Goal: Task Accomplishment & Management: Use online tool/utility

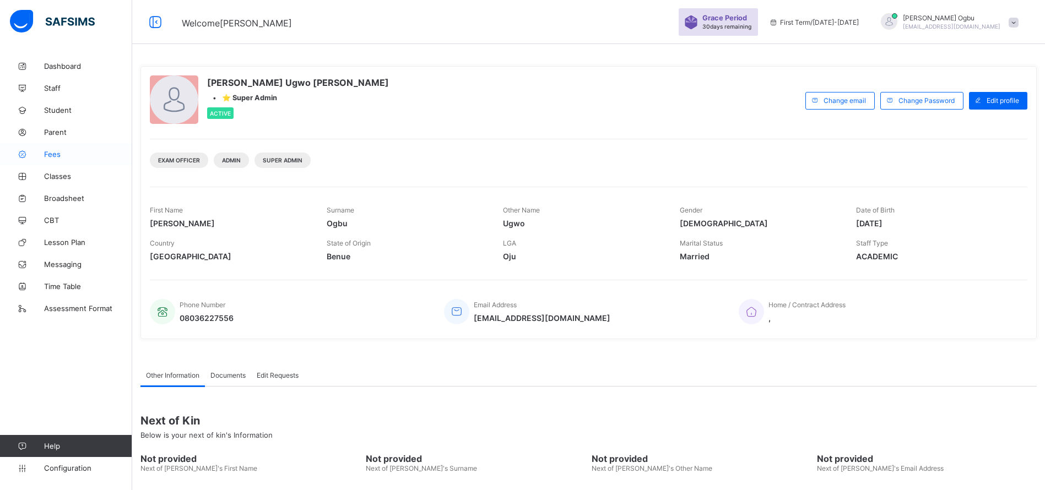
click at [53, 159] on link "Fees" at bounding box center [66, 154] width 132 height 22
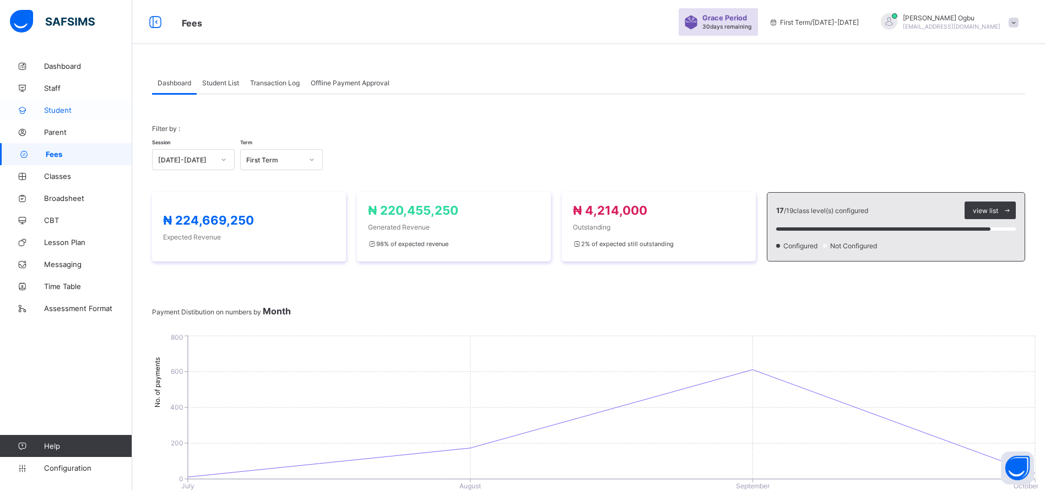
click at [71, 109] on span "Student" at bounding box center [88, 110] width 88 height 9
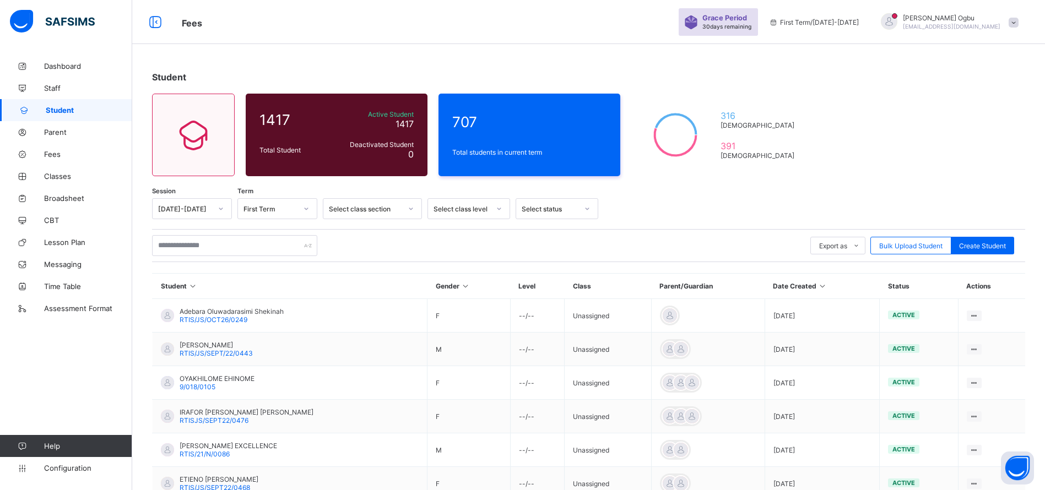
click at [534, 270] on div "Session [DATE]-[DATE] Term First Term Select class section Select class level S…" at bounding box center [588, 441] width 873 height 486
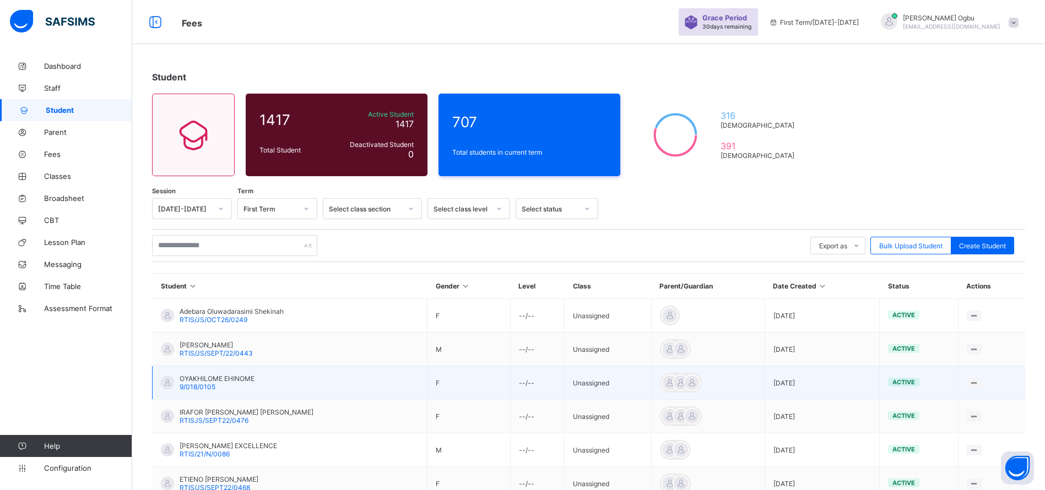
drag, startPoint x: 534, startPoint y: 270, endPoint x: 232, endPoint y: 394, distance: 325.8
click at [232, 394] on td "OYAKHILOME EHINOME 9/018/0105" at bounding box center [290, 383] width 275 height 34
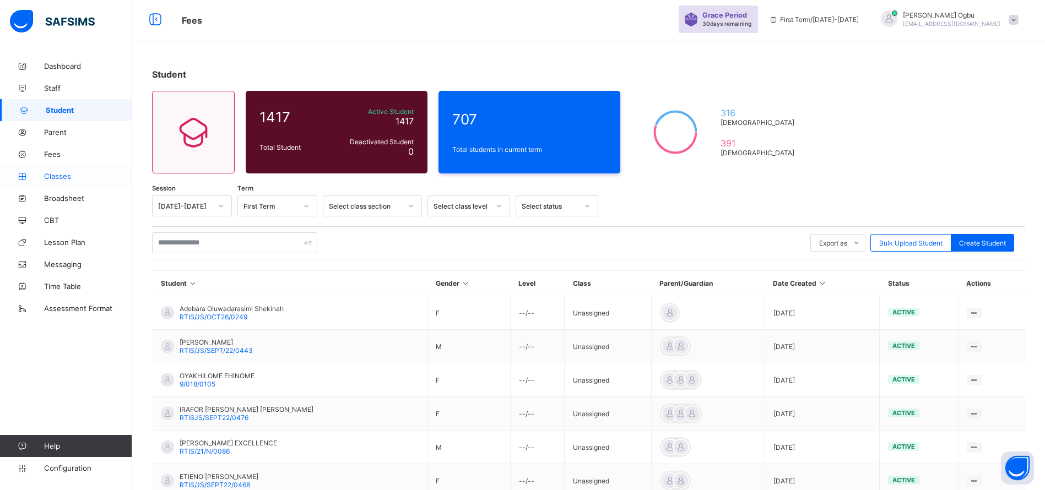
click at [59, 181] on link "Classes" at bounding box center [66, 176] width 132 height 22
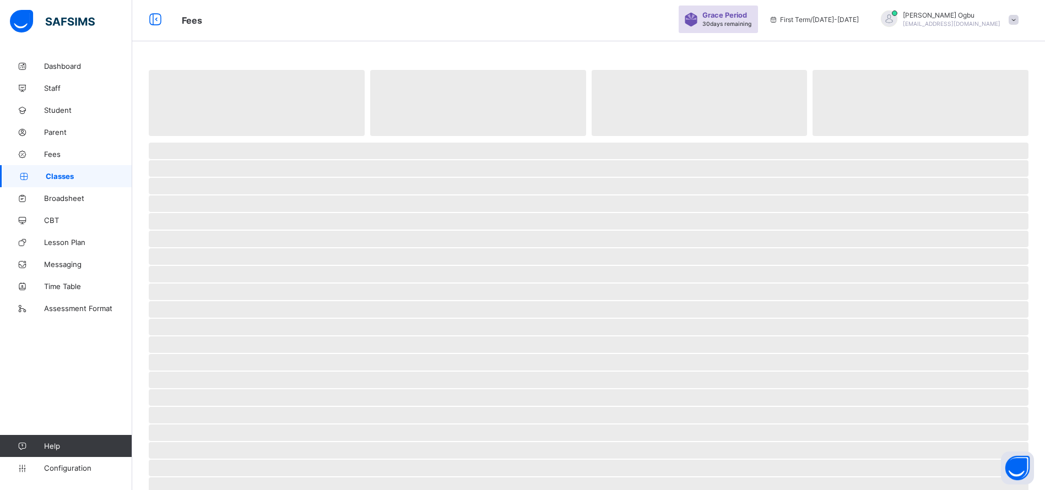
click at [59, 181] on link "Classes" at bounding box center [66, 176] width 132 height 22
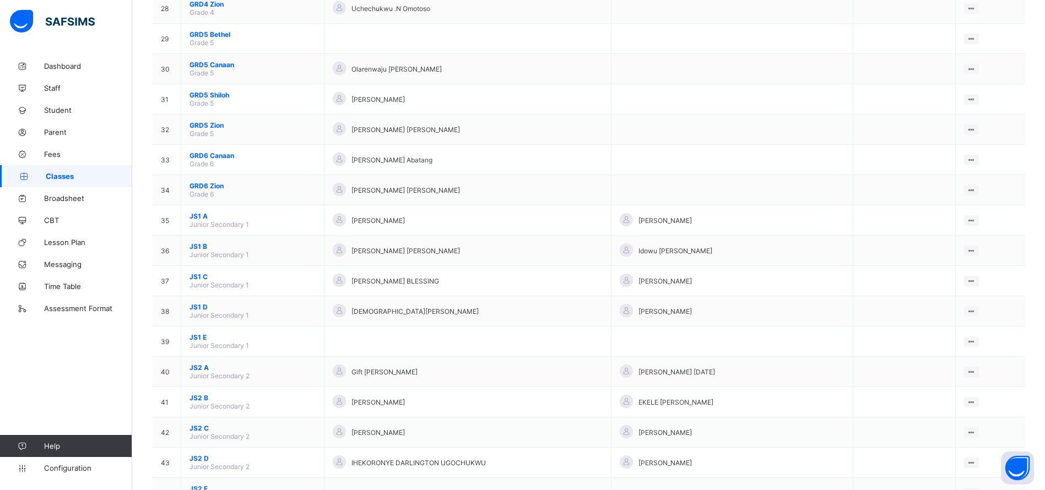
scroll to position [957, 0]
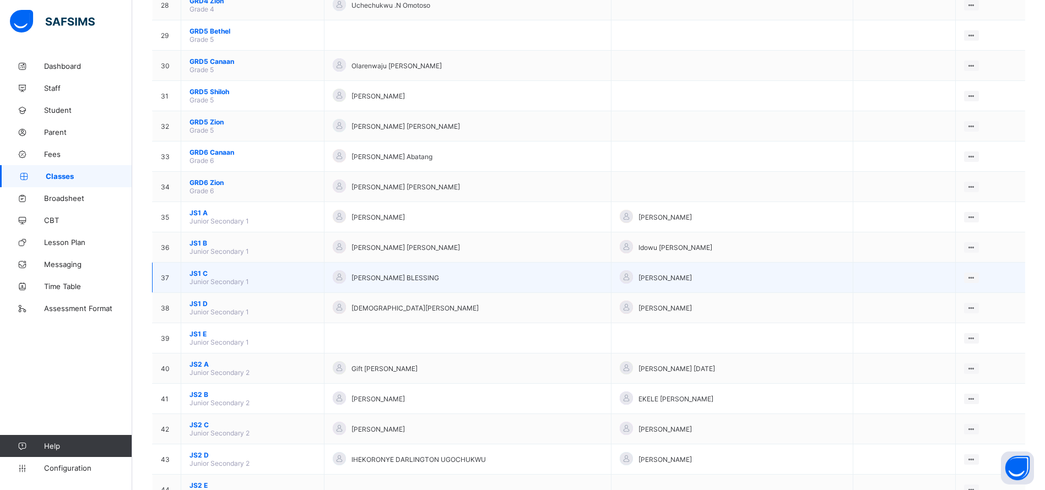
click at [193, 275] on span "JS1 C" at bounding box center [252, 273] width 126 height 8
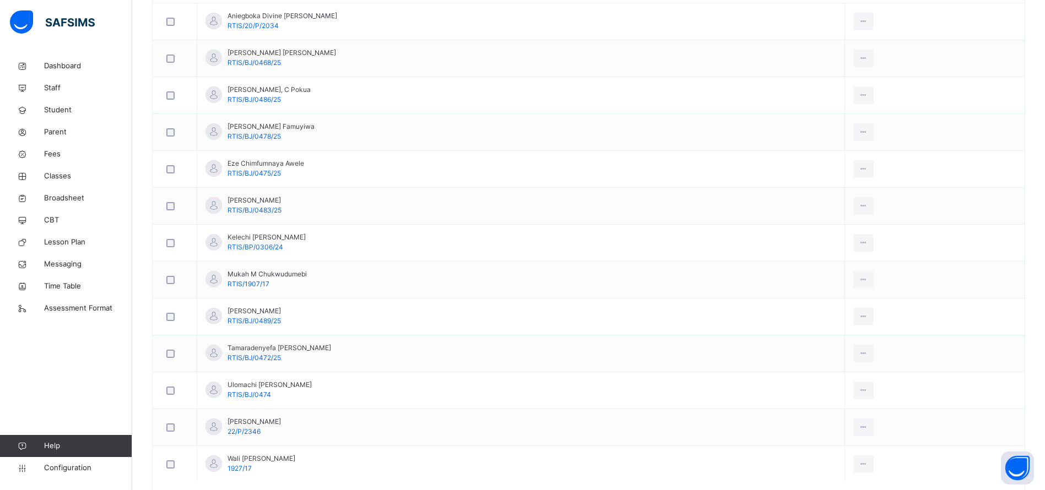
scroll to position [411, 0]
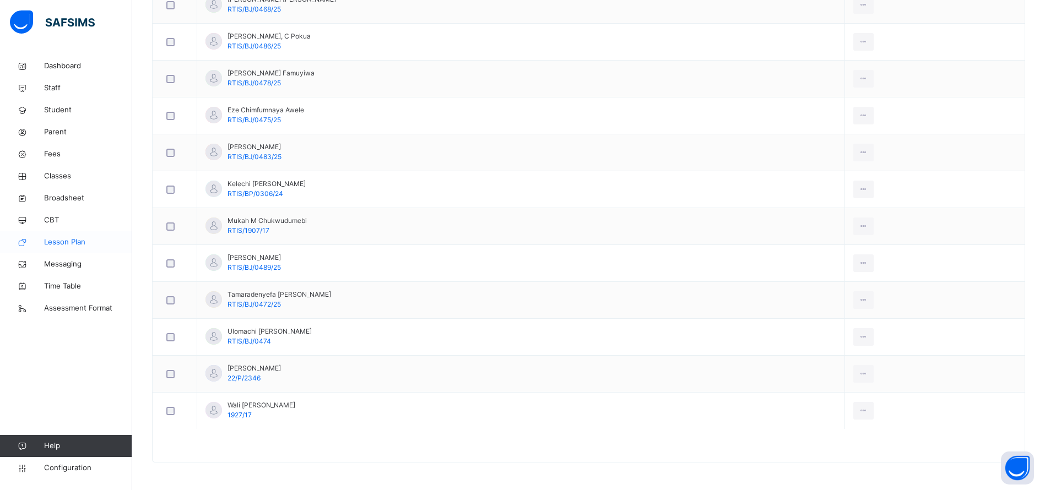
click at [54, 243] on span "Lesson Plan" at bounding box center [88, 242] width 88 height 11
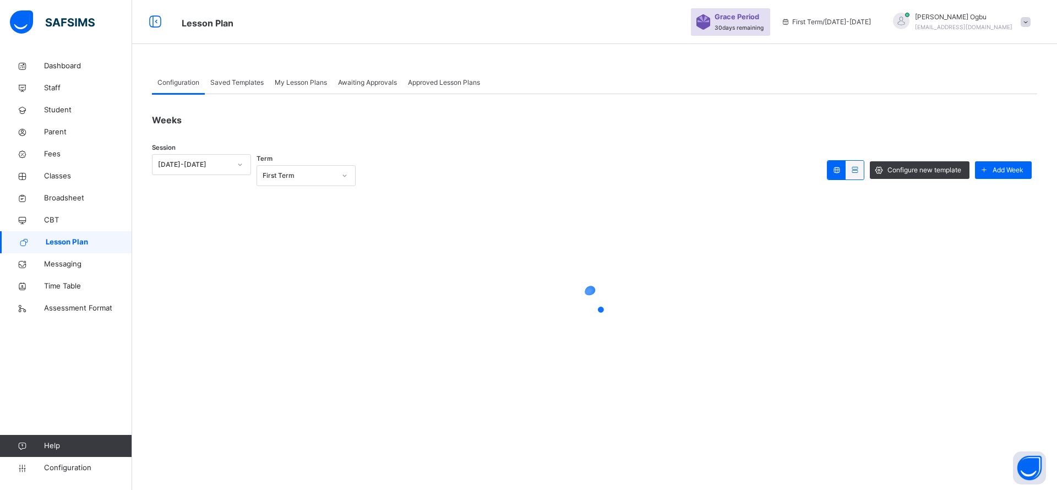
click at [54, 243] on span "Lesson Plan" at bounding box center [89, 242] width 86 height 11
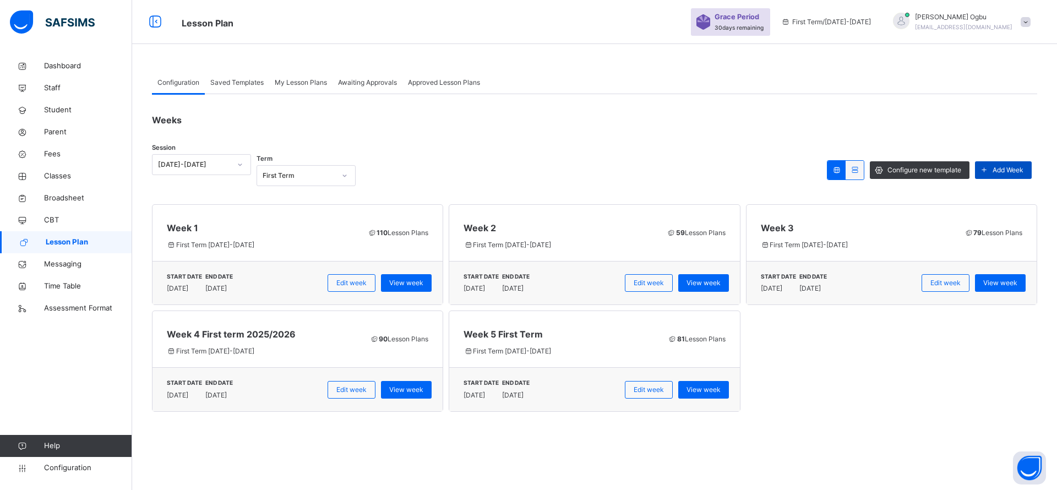
click at [1009, 169] on span "Add Week" at bounding box center [1008, 170] width 31 height 10
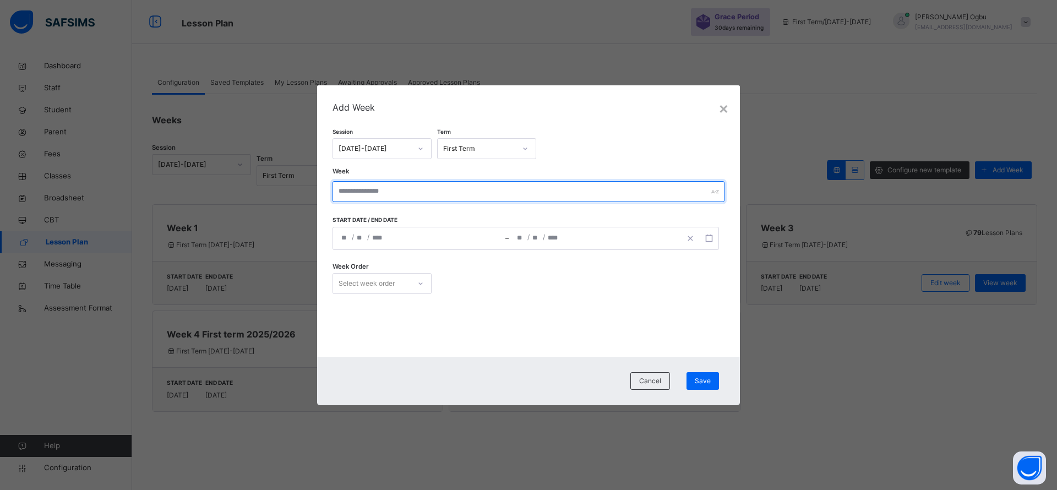
click at [372, 188] on input "text" at bounding box center [529, 191] width 392 height 21
type input "**********"
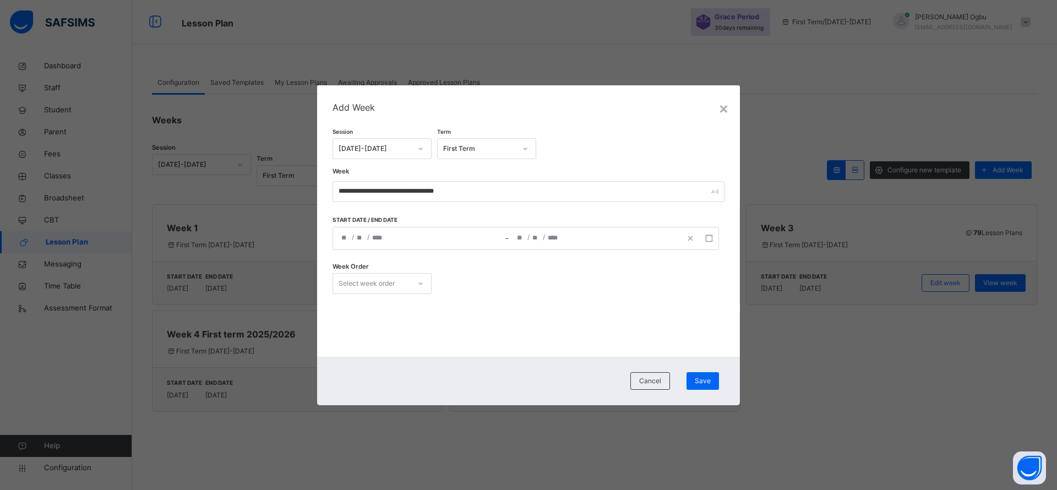
click at [374, 235] on div "/ / – / /" at bounding box center [526, 238] width 387 height 23
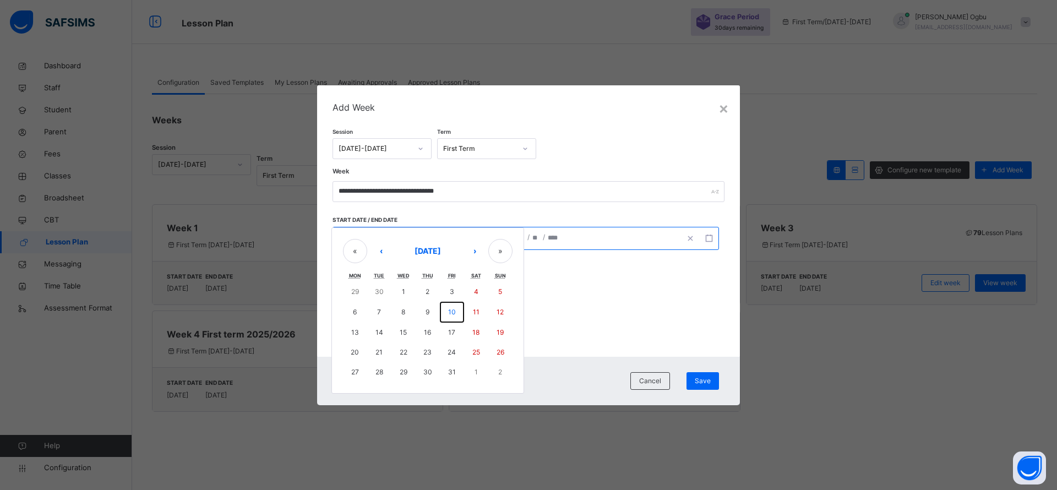
click at [453, 310] on abbr "10" at bounding box center [452, 312] width 8 height 8
type input "**********"
type input "**"
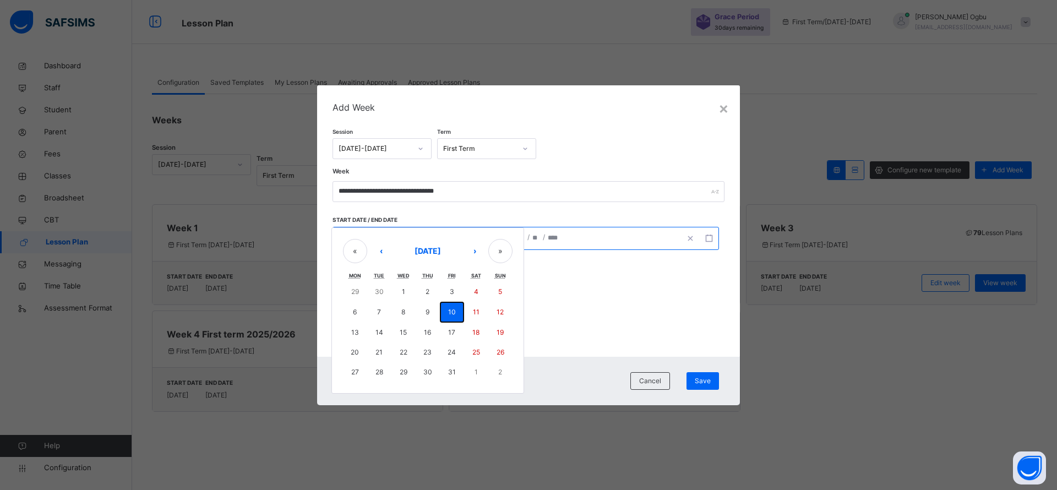
type input "****"
type input "**********"
type input "**"
type input "****"
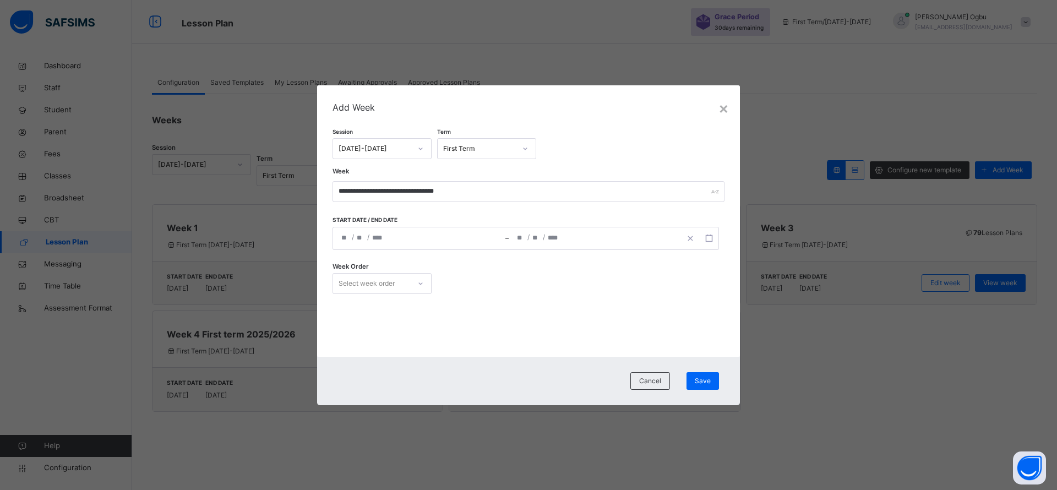
click at [366, 239] on div "**********" at bounding box center [419, 238] width 172 height 22
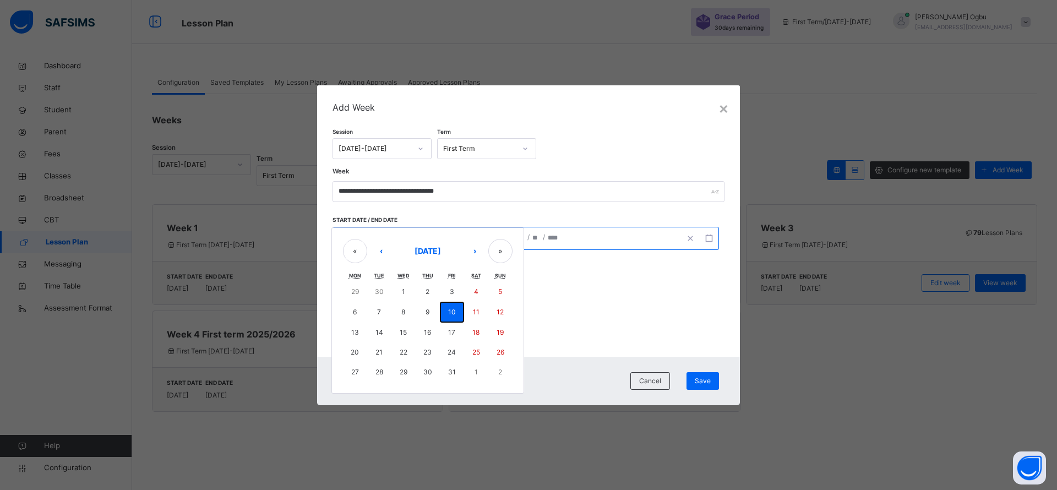
click at [447, 310] on button "10" at bounding box center [452, 312] width 24 height 21
click at [471, 331] on button "18" at bounding box center [476, 333] width 24 height 20
type input "**********"
type input "**"
click at [379, 236] on div "**********" at bounding box center [526, 238] width 387 height 23
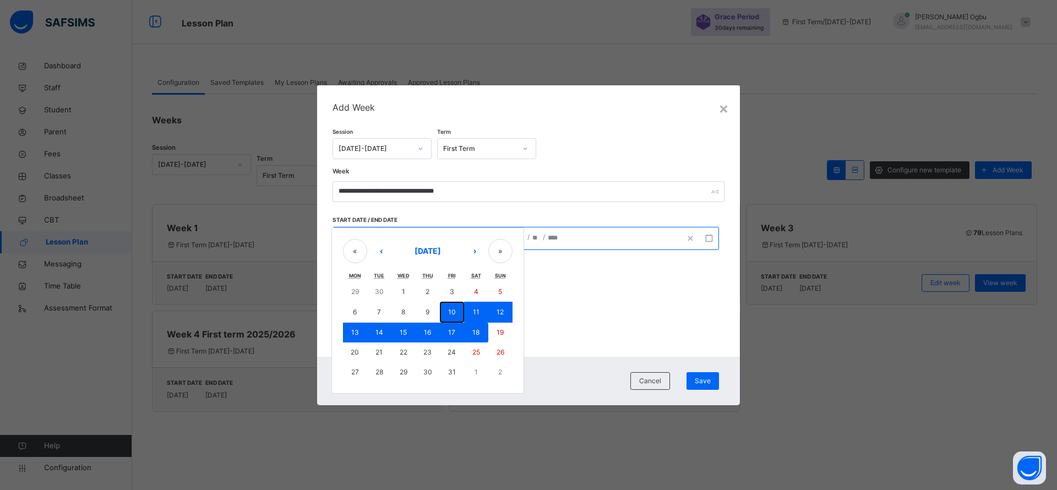
click at [453, 312] on abbr "10" at bounding box center [452, 312] width 8 height 8
click at [499, 310] on abbr "12" at bounding box center [500, 312] width 7 height 8
type input "**********"
type input "**"
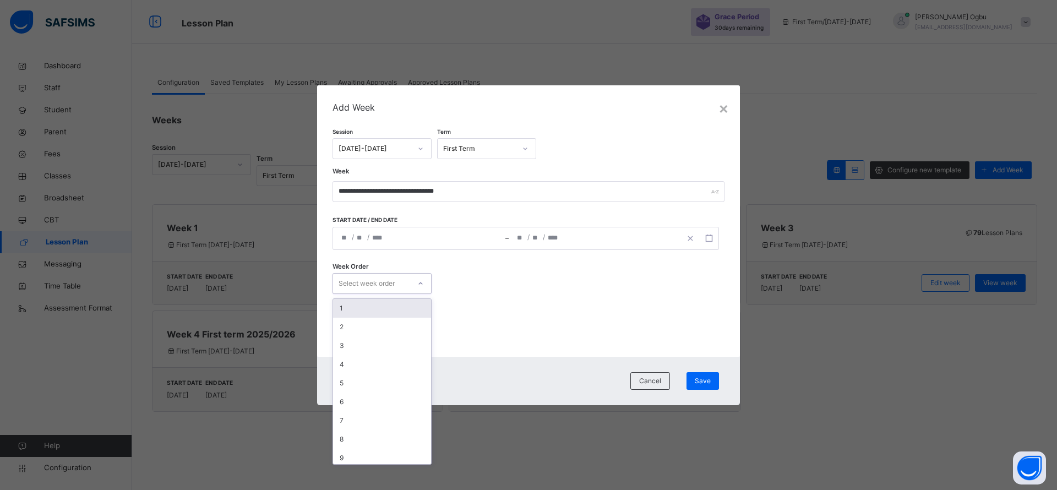
click at [391, 289] on div "Select week order" at bounding box center [367, 283] width 56 height 21
click at [348, 402] on div "6" at bounding box center [382, 402] width 98 height 19
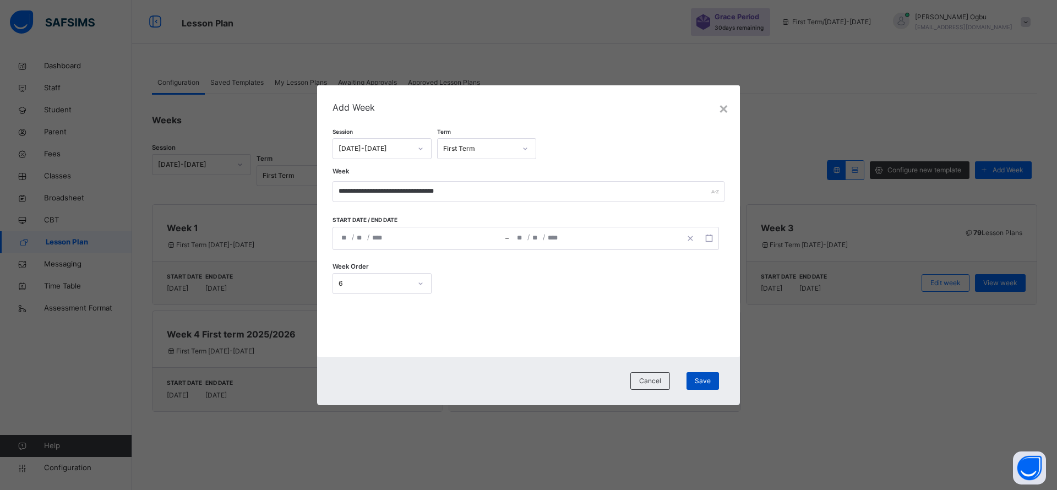
click at [704, 382] on span "Save" at bounding box center [703, 381] width 16 height 10
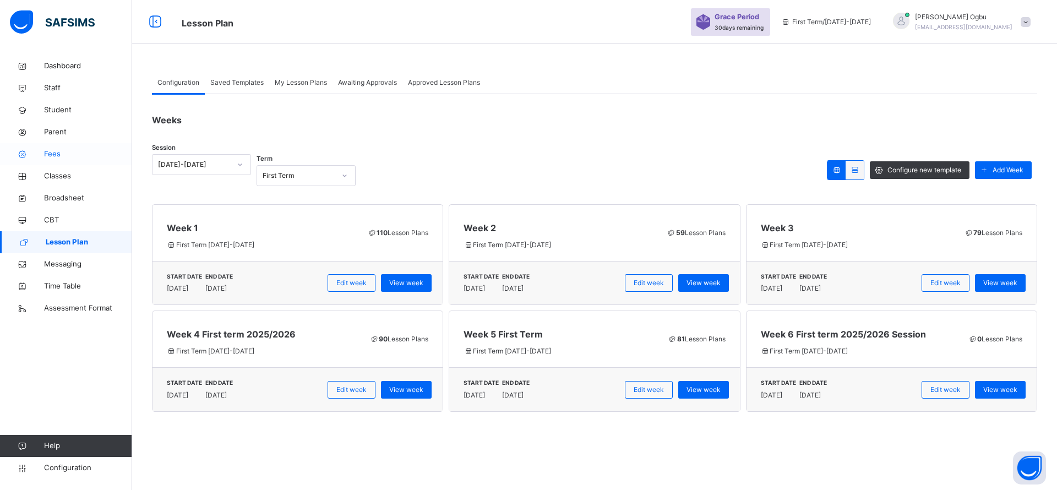
click at [53, 150] on span "Fees" at bounding box center [88, 154] width 88 height 11
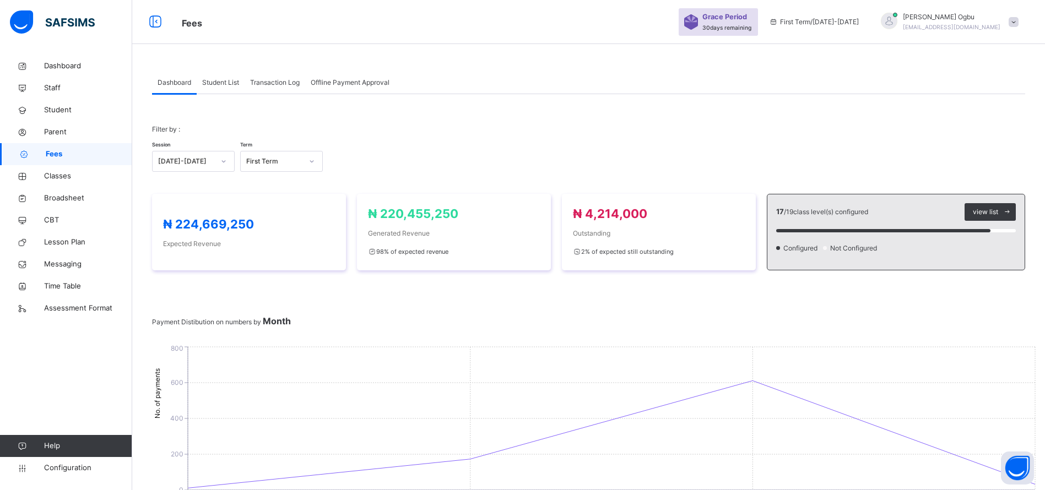
click at [339, 80] on span "Offline Payment Approval" at bounding box center [350, 83] width 79 height 10
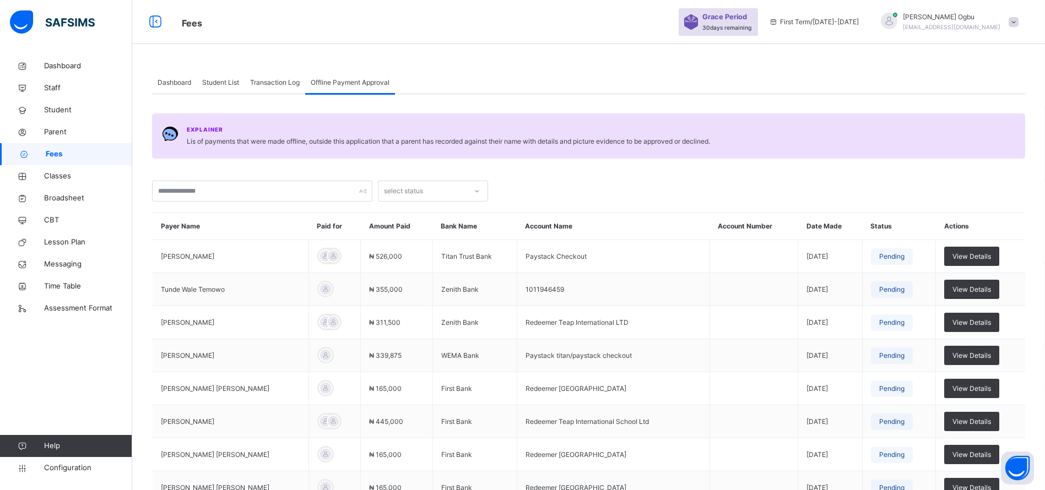
click at [294, 91] on div "Transaction Log" at bounding box center [275, 83] width 61 height 22
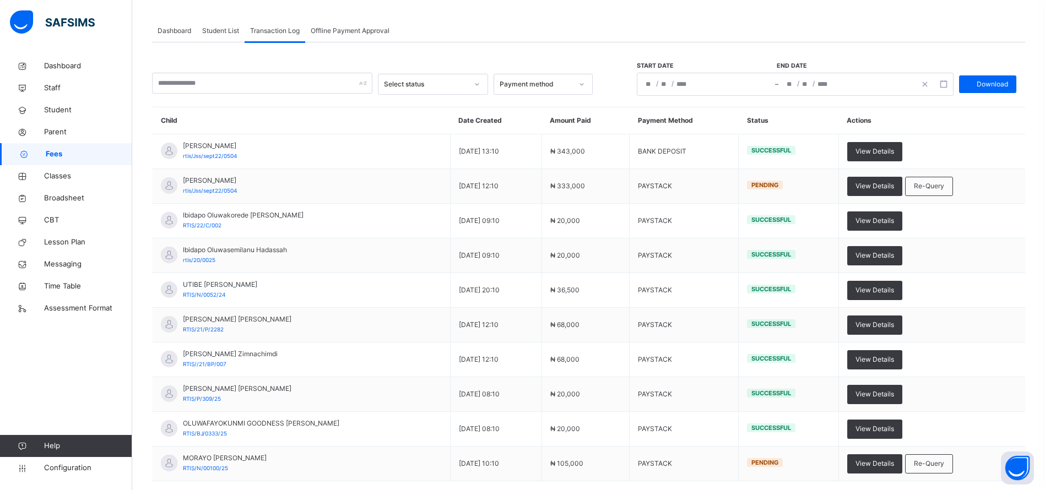
scroll to position [126, 0]
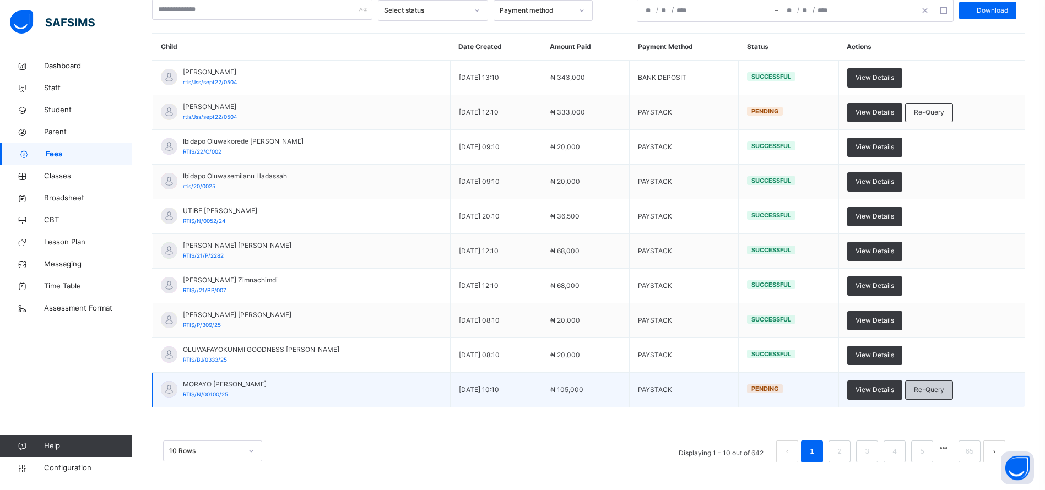
click at [944, 390] on span "Re-Query" at bounding box center [929, 390] width 30 height 10
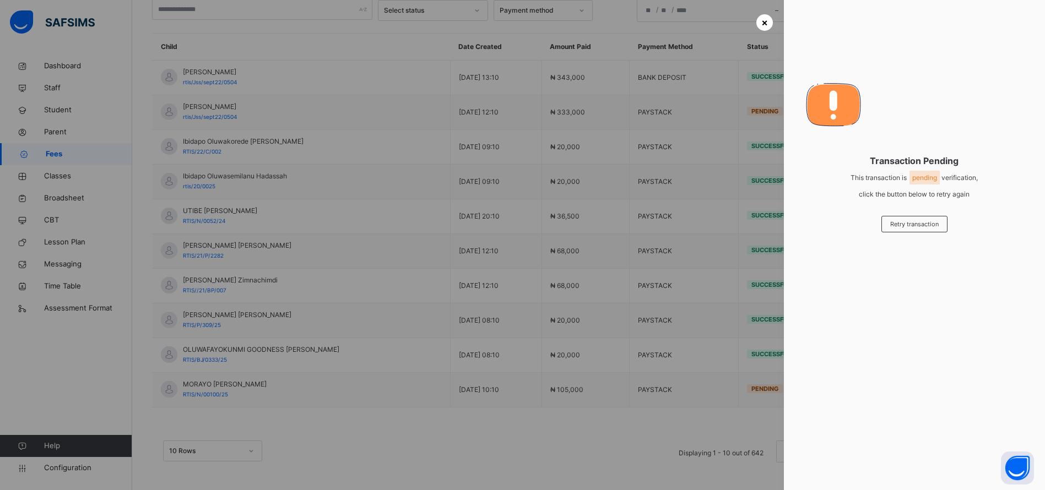
click at [764, 27] on span "×" at bounding box center [764, 22] width 7 height 15
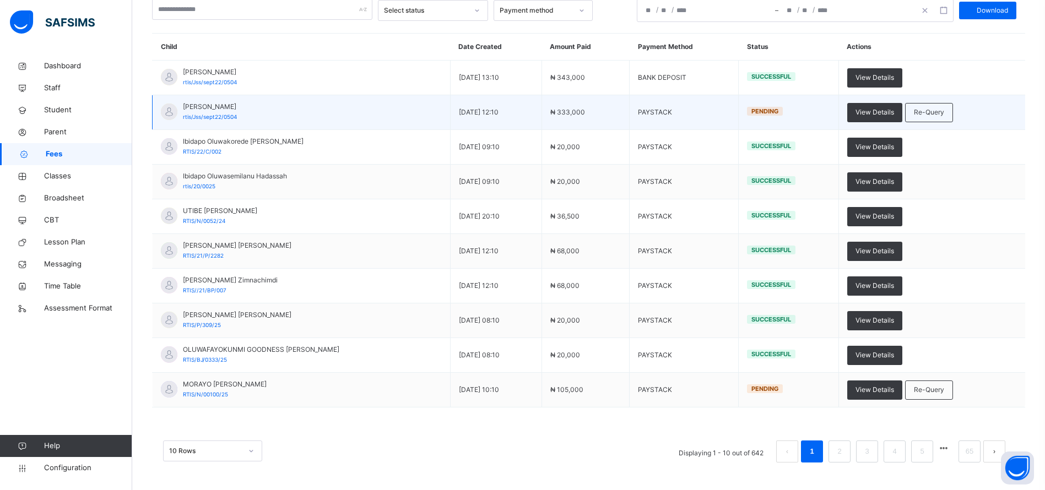
scroll to position [0, 0]
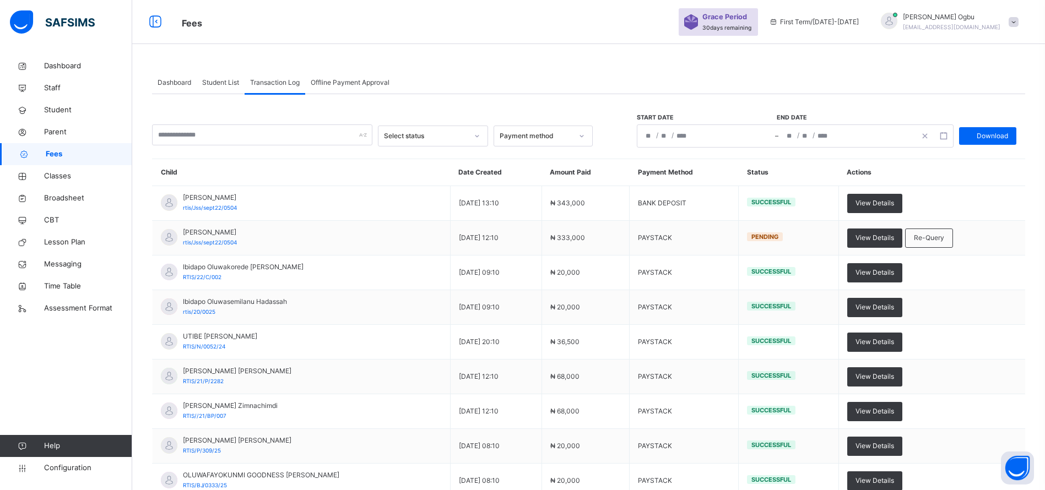
click at [211, 86] on span "Student List" at bounding box center [220, 83] width 37 height 10
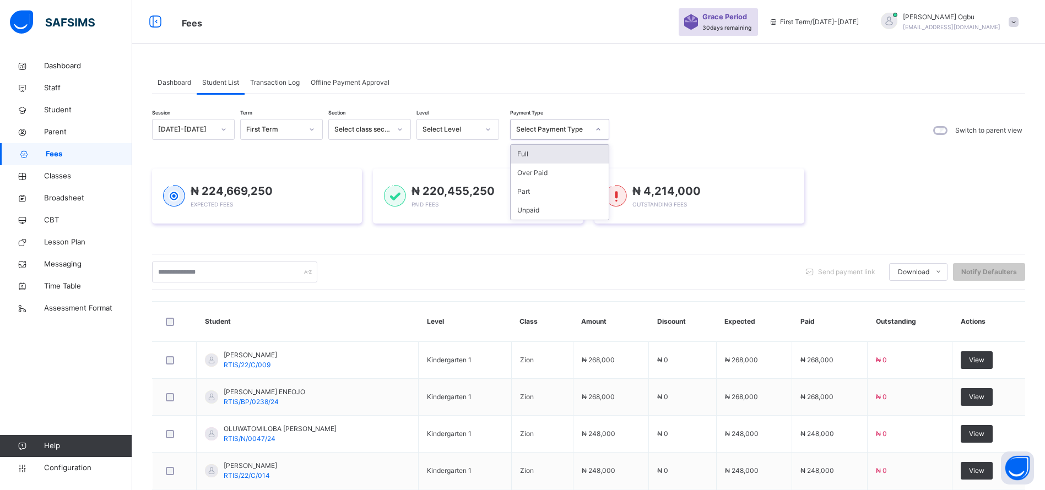
click at [527, 125] on div "Select Payment Type" at bounding box center [552, 129] width 73 height 10
click at [526, 215] on div "Unpaid" at bounding box center [560, 210] width 98 height 19
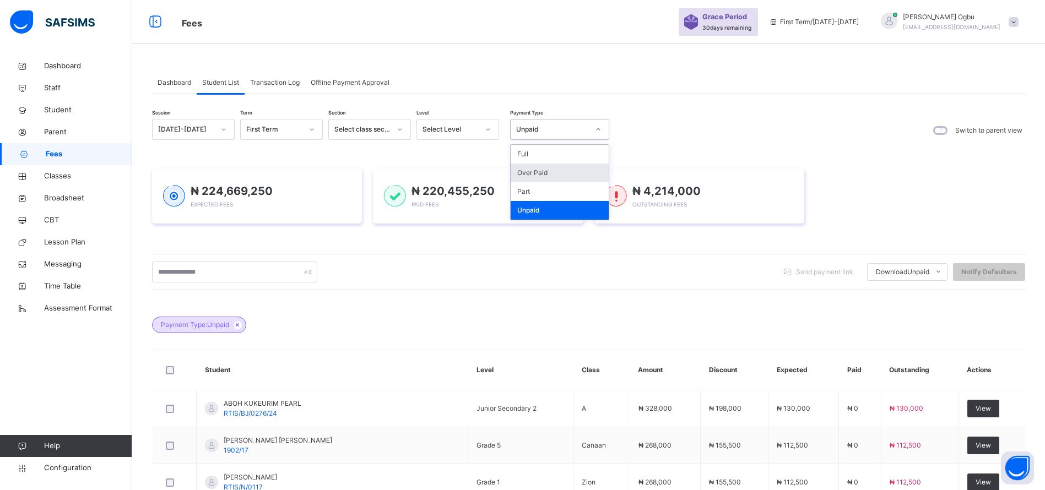
click at [933, 173] on div "₦ 224,669,250 Expected Fees ₦ 220,455,250 Paid Fees ₦ 4,214,000 Outstanding Fees" at bounding box center [588, 196] width 873 height 55
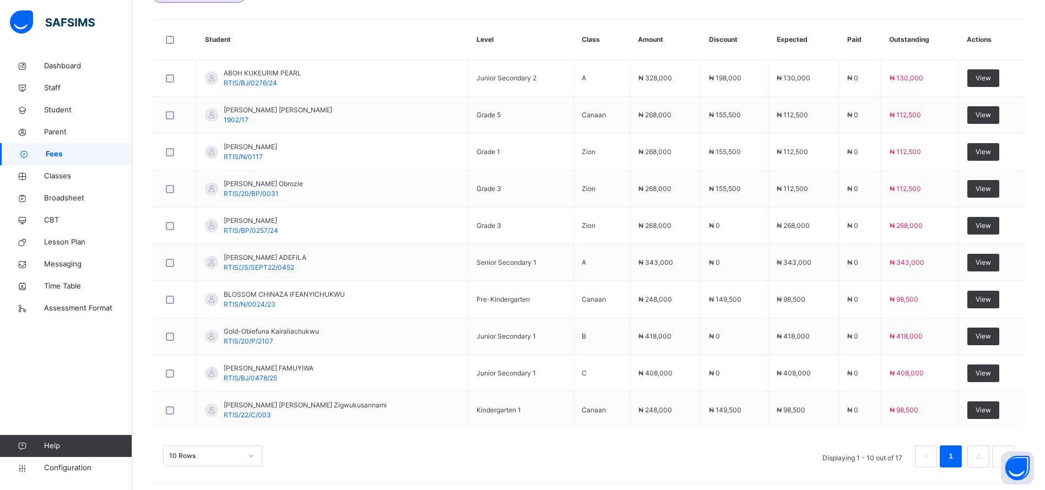
scroll to position [335, 0]
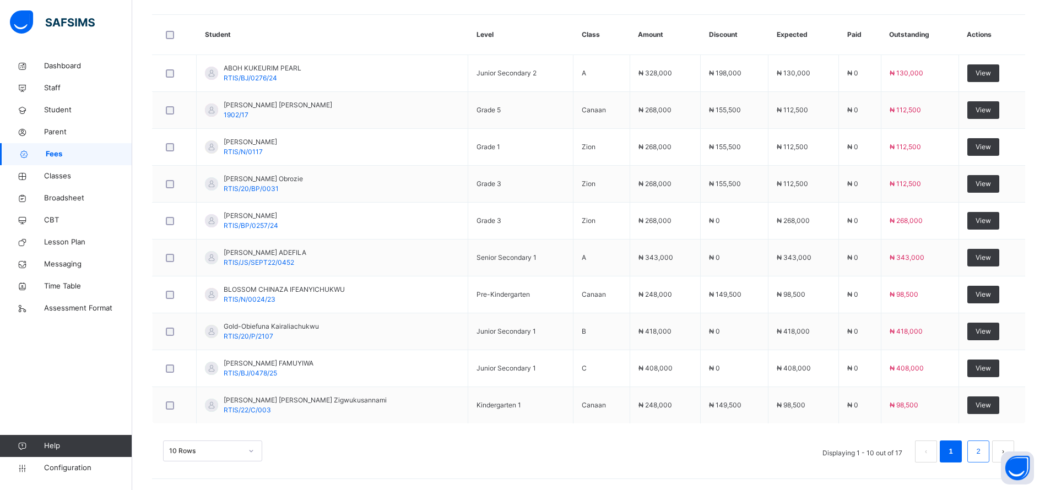
click at [983, 457] on link "2" at bounding box center [978, 451] width 10 height 14
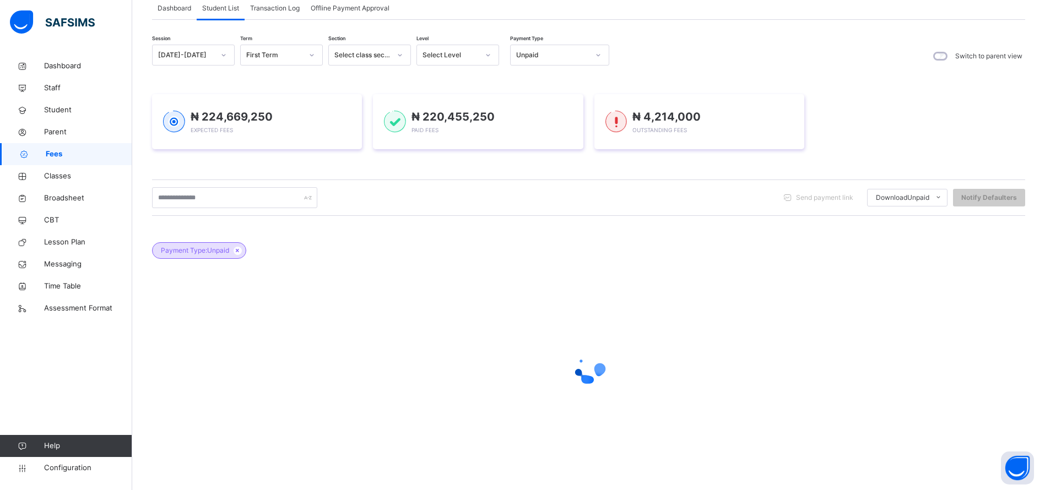
scroll to position [225, 0]
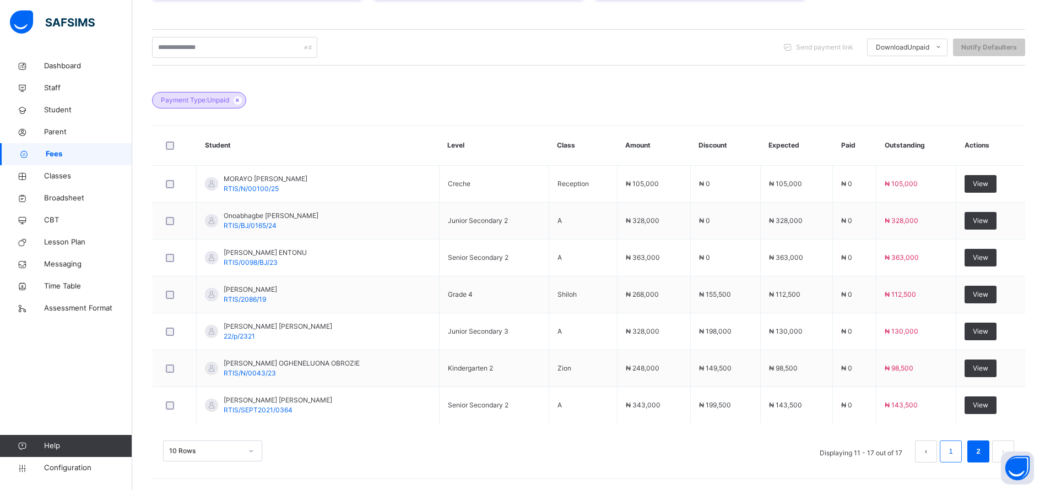
click at [956, 451] on link "1" at bounding box center [950, 451] width 10 height 14
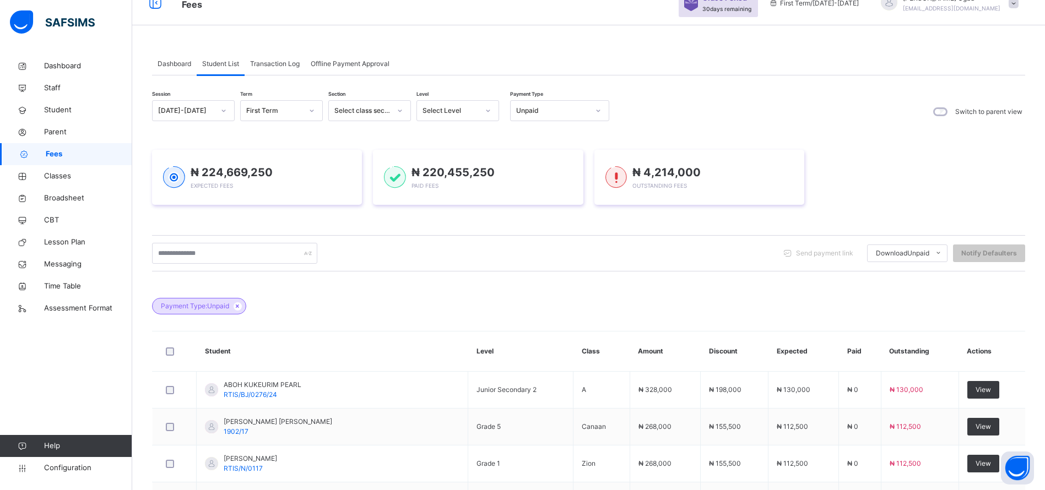
scroll to position [14, 0]
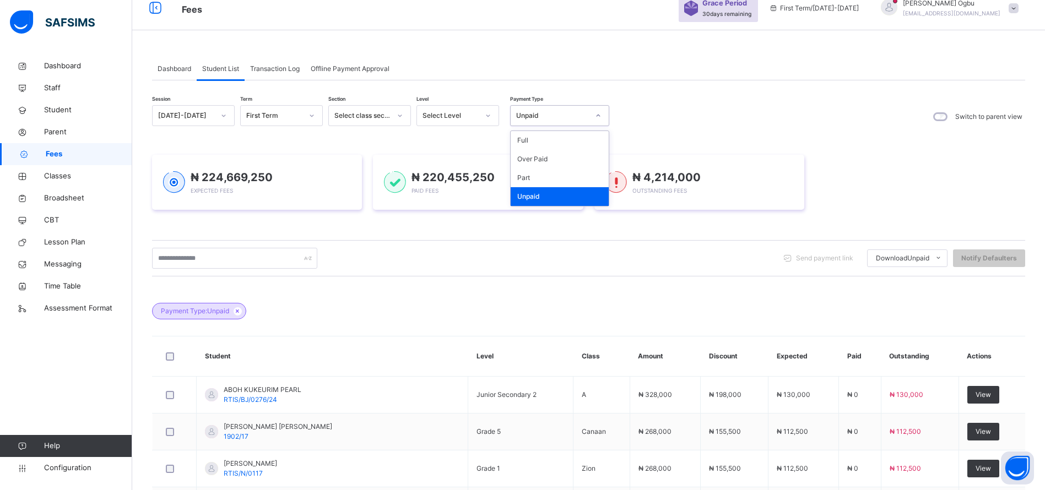
click at [517, 108] on div "Unpaid" at bounding box center [549, 115] width 77 height 17
click at [525, 137] on div "Full" at bounding box center [560, 140] width 98 height 19
click at [525, 137] on div "Session [DATE]-[DATE] Term First Term Section Select class section Level Select…" at bounding box center [588, 450] width 873 height 690
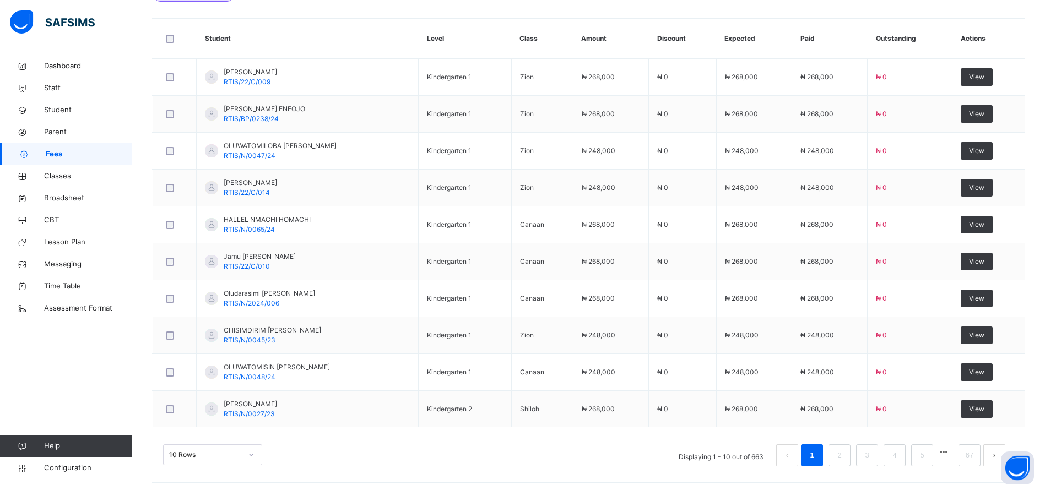
scroll to position [335, 0]
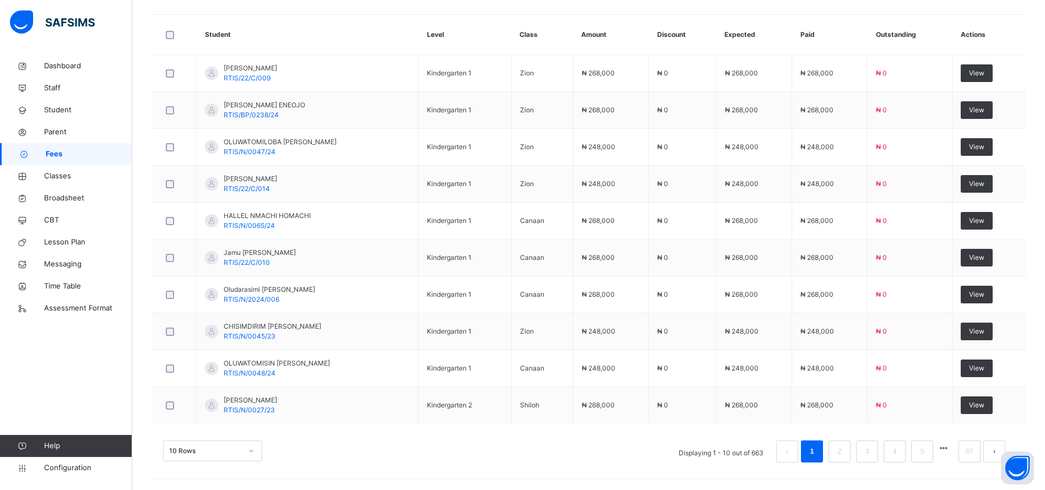
click at [552, 470] on div "10 Rows Displaying 1 - 10 out of 663 1 2 3 4 5 67" at bounding box center [588, 446] width 873 height 55
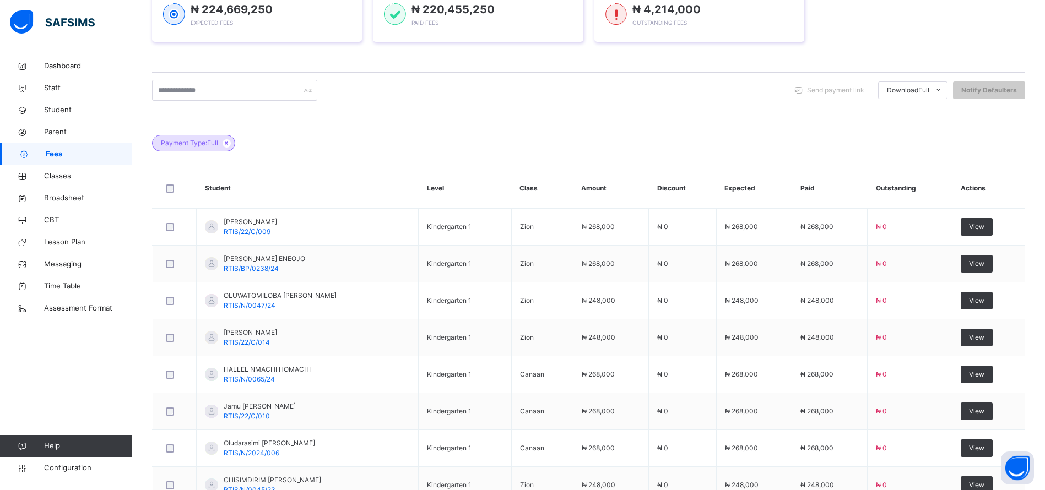
scroll to position [0, 0]
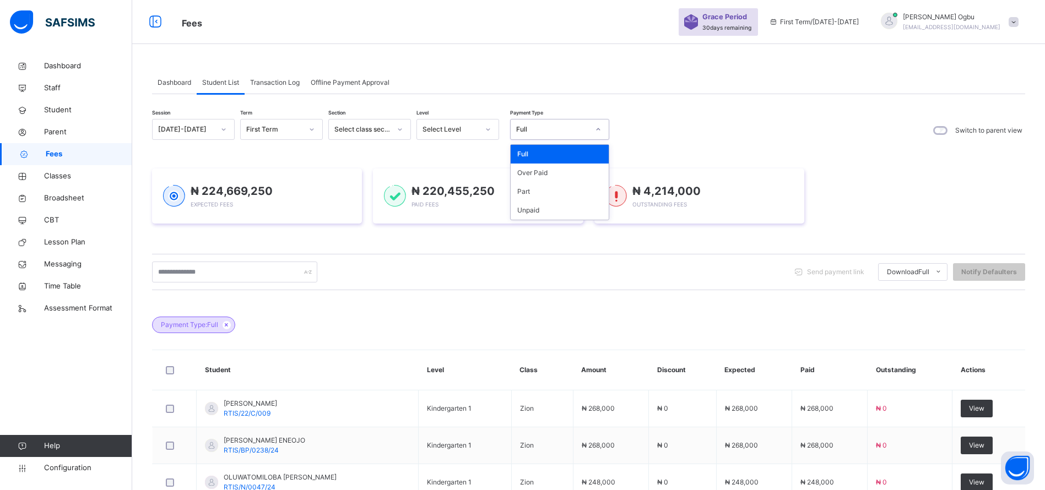
click at [577, 129] on div "Full" at bounding box center [552, 129] width 73 height 10
click at [519, 187] on div "Part" at bounding box center [560, 191] width 98 height 19
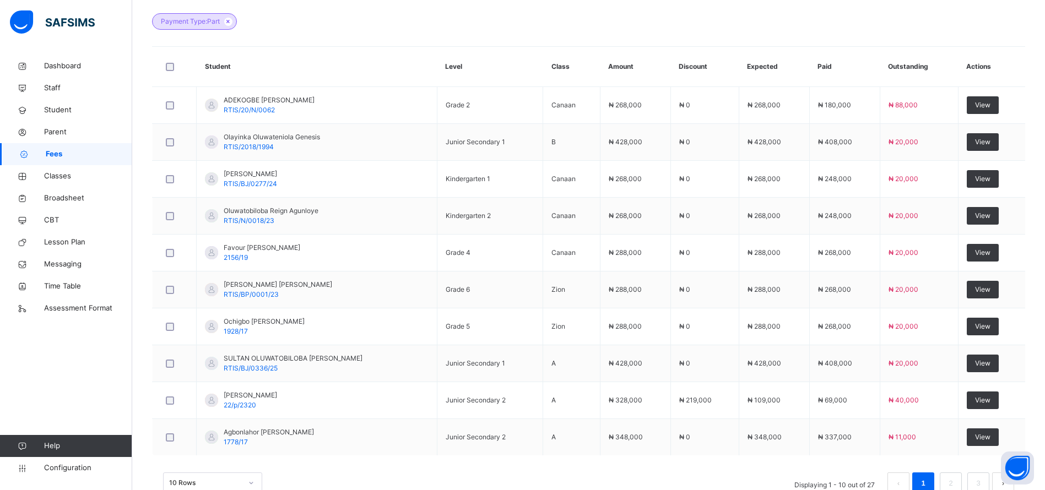
scroll to position [335, 0]
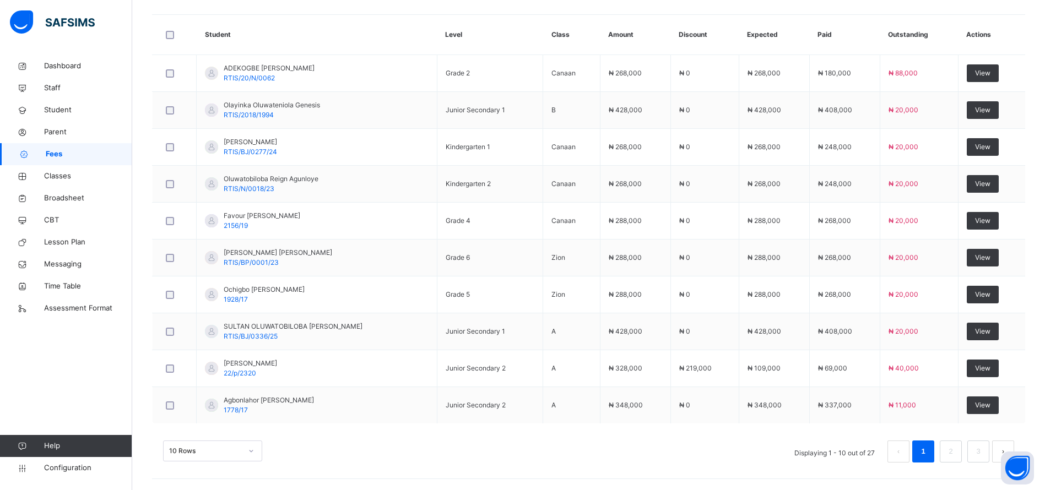
click at [568, 462] on div "10 Rows Displaying 1 - 10 out of 27 1 2 3" at bounding box center [588, 452] width 851 height 22
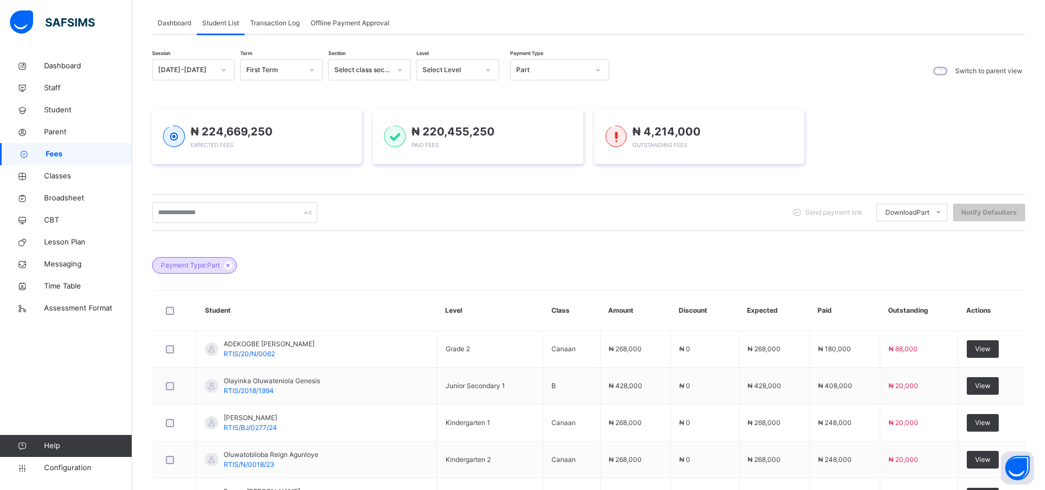
scroll to position [58, 0]
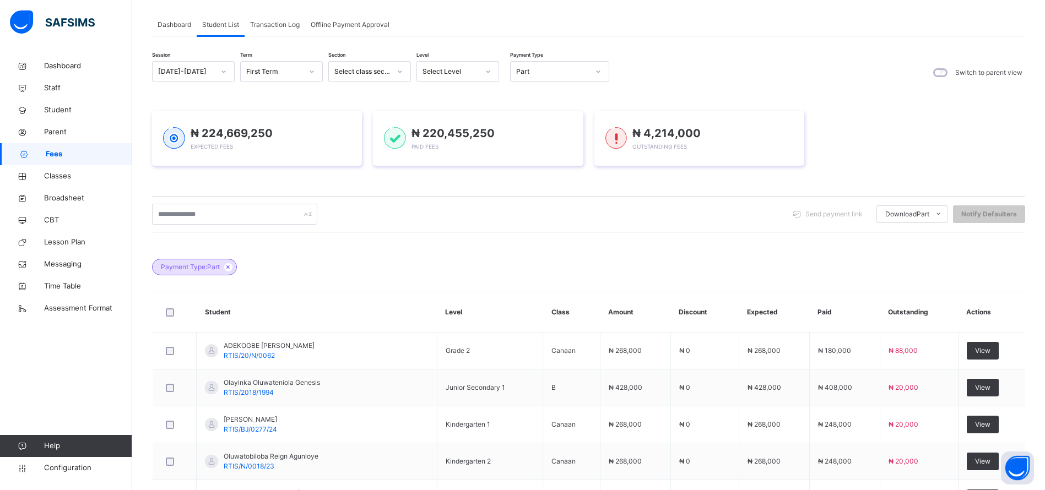
click at [565, 73] on div "Part" at bounding box center [552, 72] width 73 height 10
click at [537, 158] on div "Unpaid" at bounding box center [560, 152] width 98 height 19
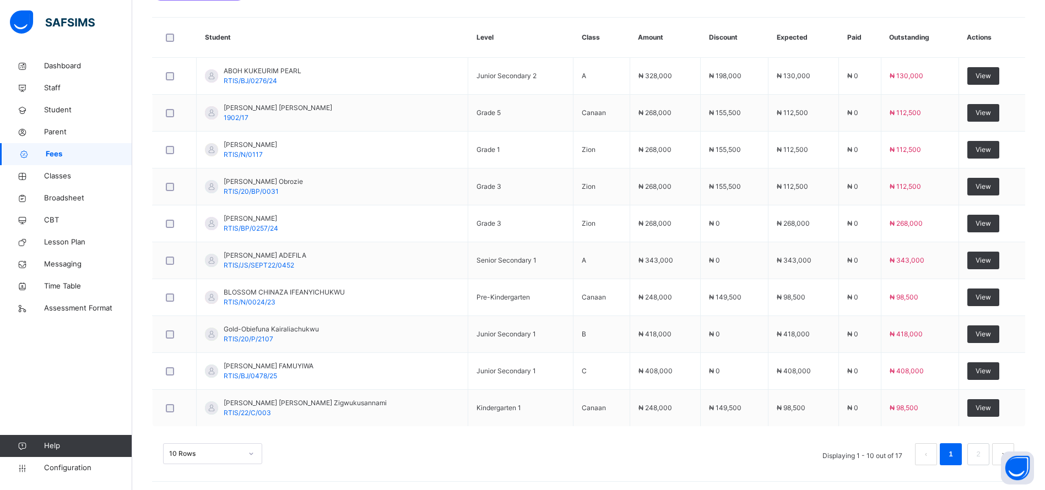
scroll to position [335, 0]
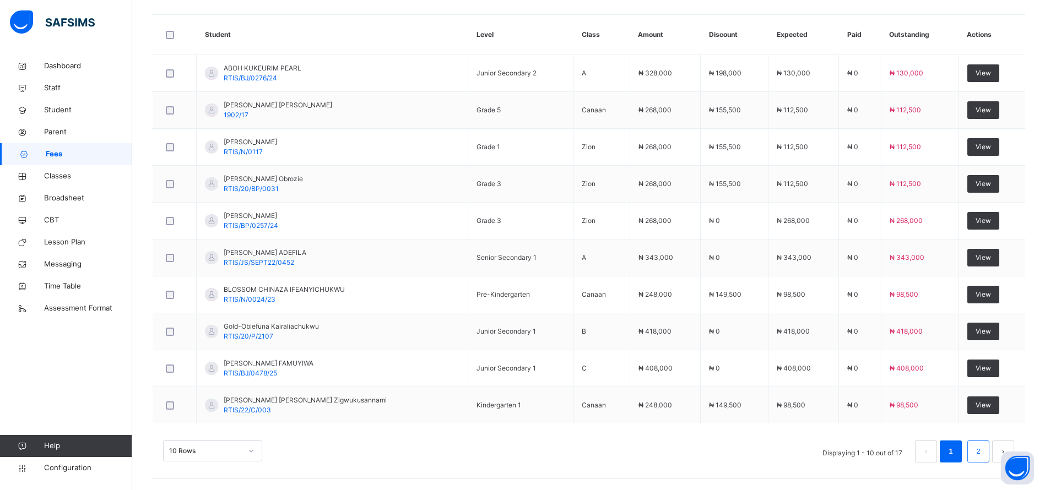
click at [983, 451] on link "2" at bounding box center [978, 451] width 10 height 14
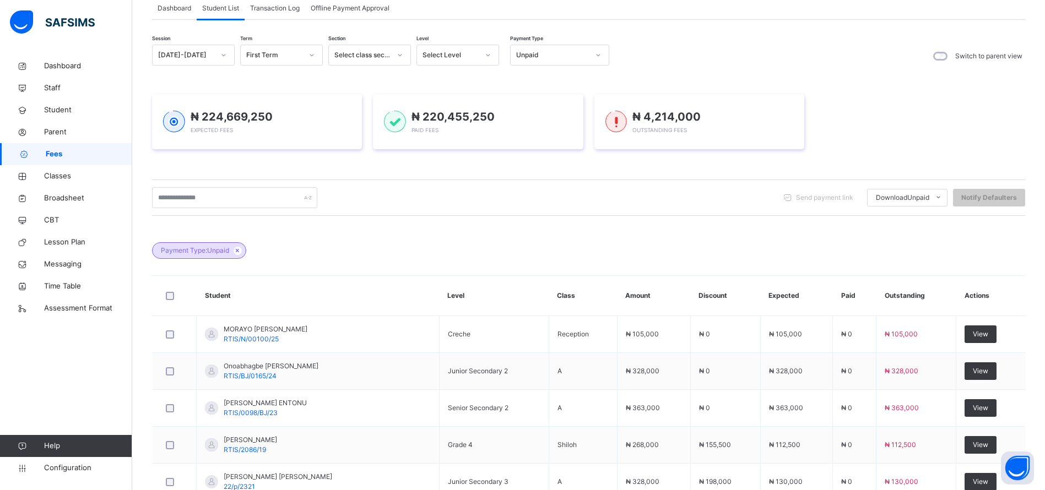
scroll to position [225, 0]
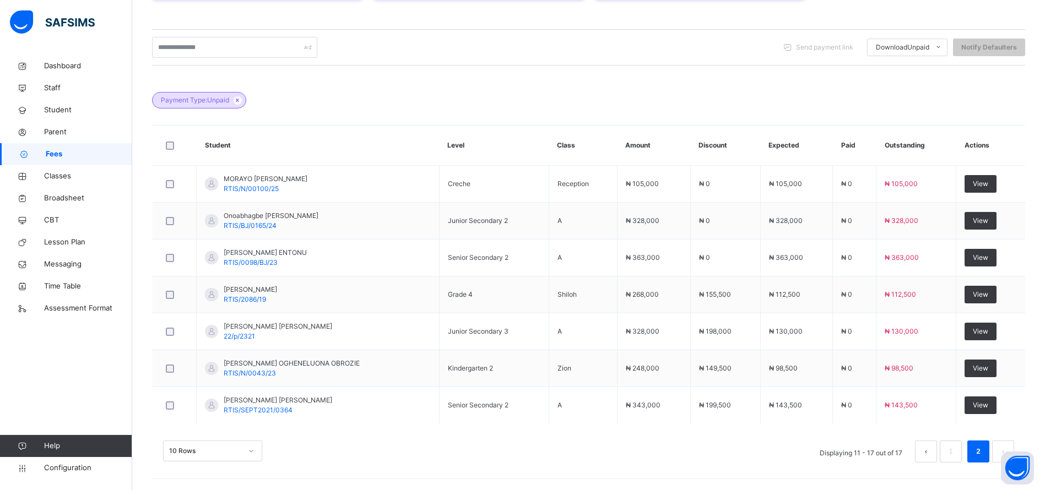
click at [983, 451] on link "2" at bounding box center [978, 451] width 10 height 14
click at [956, 452] on link "1" at bounding box center [950, 451] width 10 height 14
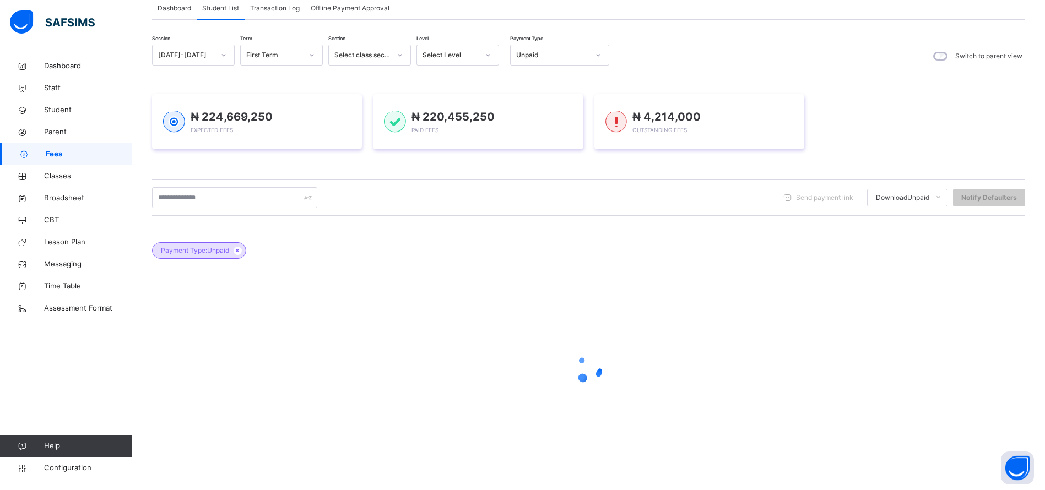
scroll to position [74, 0]
click at [276, 382] on div at bounding box center [588, 369] width 873 height 44
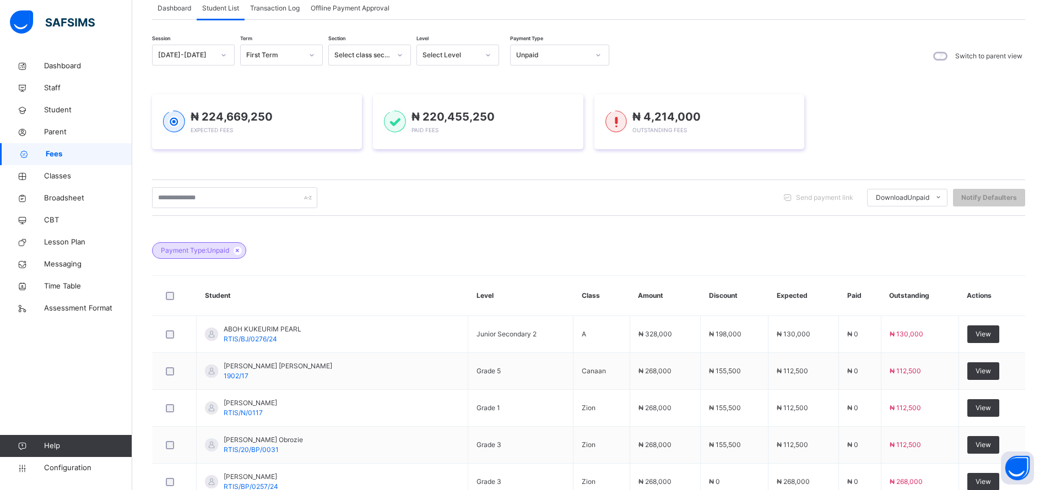
scroll to position [225, 0]
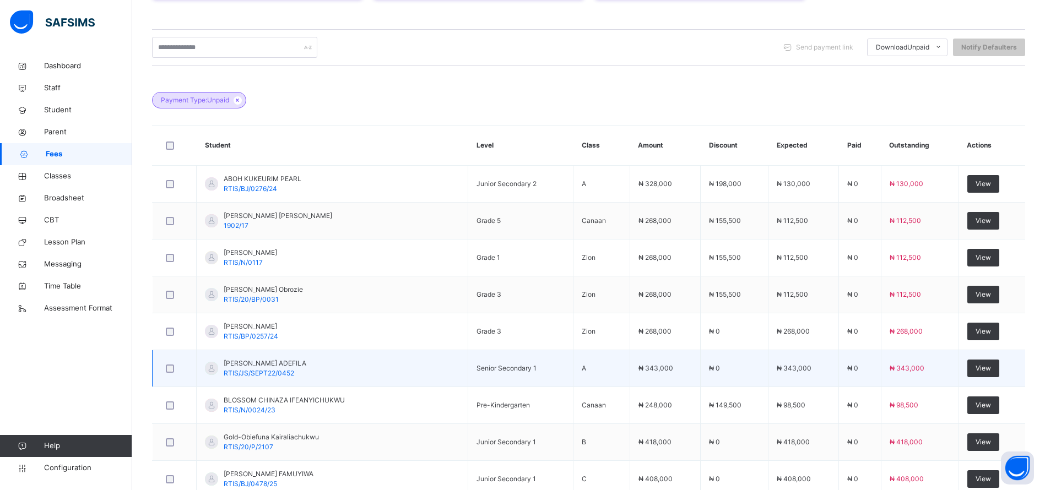
click at [166, 360] on div at bounding box center [174, 368] width 27 height 23
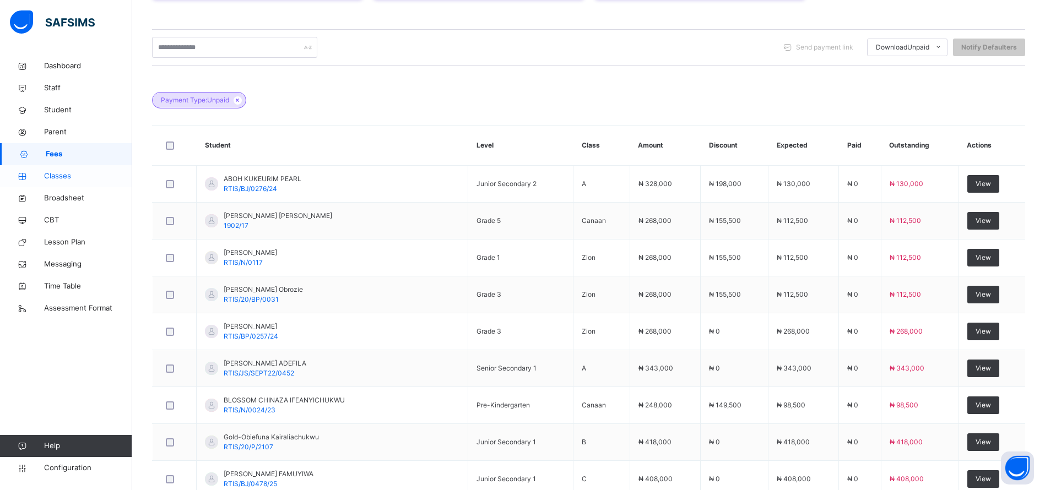
click at [67, 180] on span "Classes" at bounding box center [88, 176] width 88 height 11
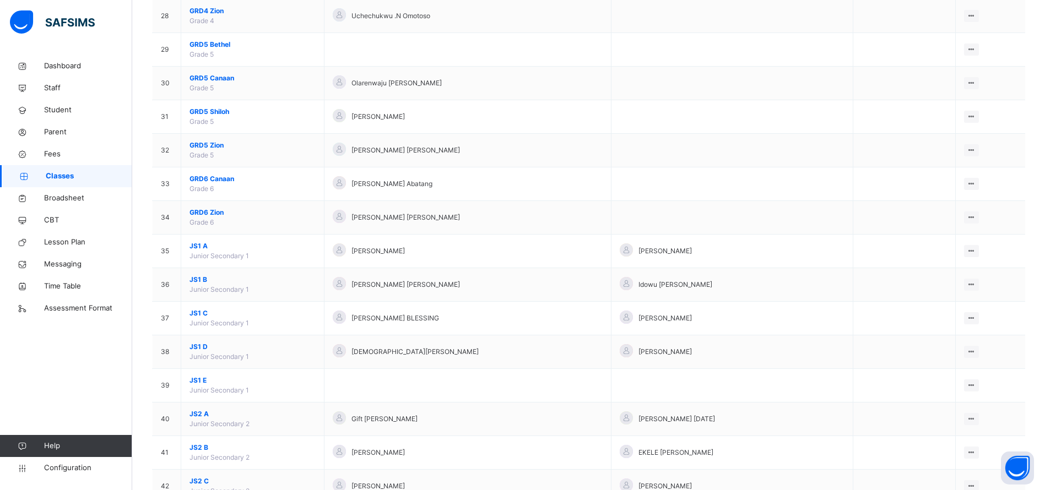
scroll to position [1057, 0]
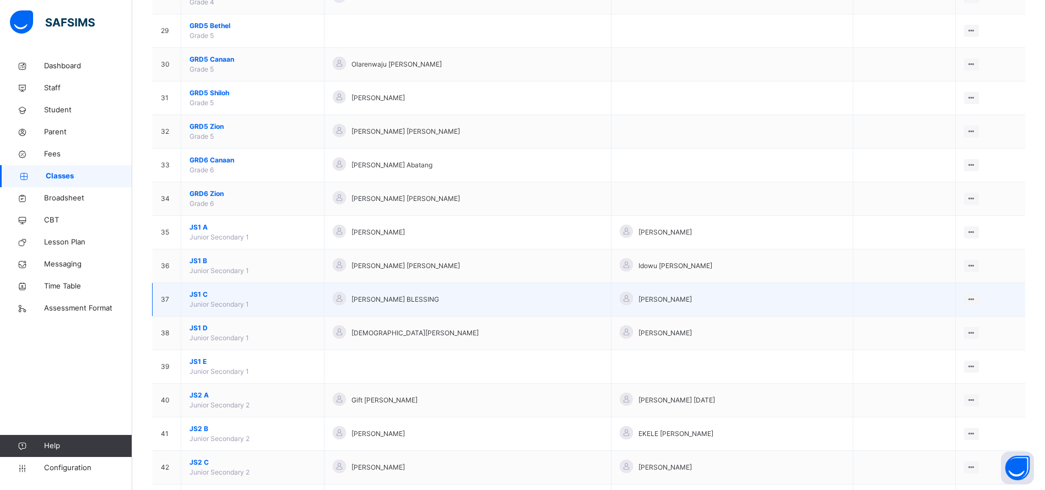
click at [199, 294] on span "JS1 C" at bounding box center [252, 295] width 126 height 10
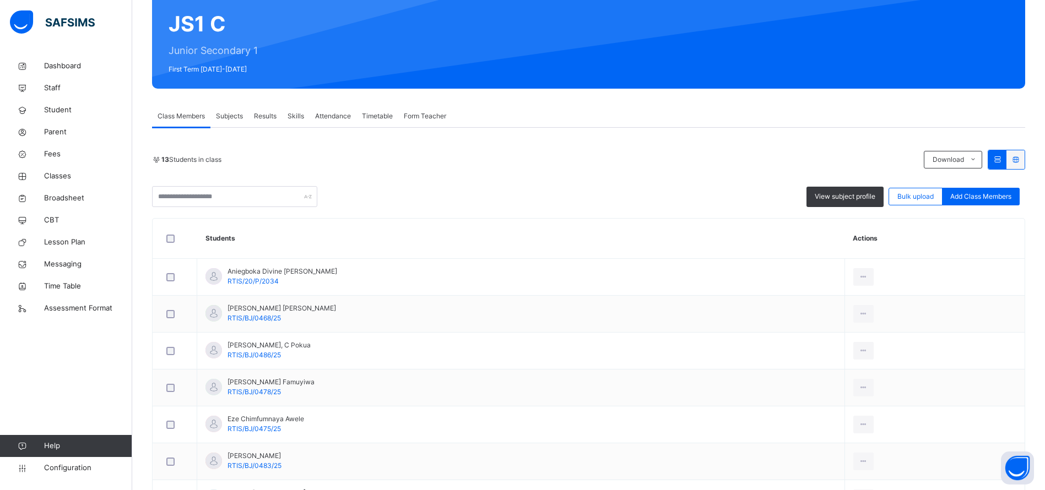
scroll to position [105, 0]
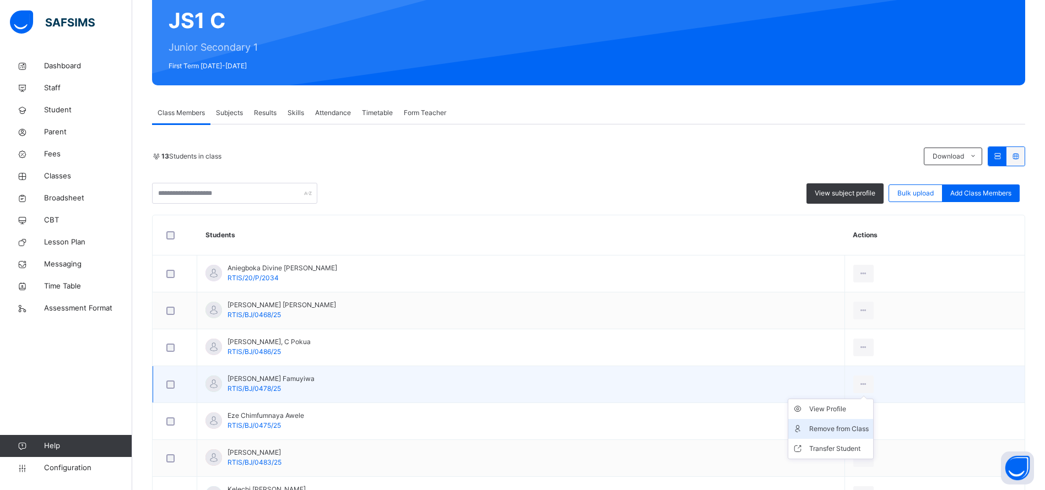
click at [838, 432] on div "Remove from Class" at bounding box center [838, 429] width 59 height 11
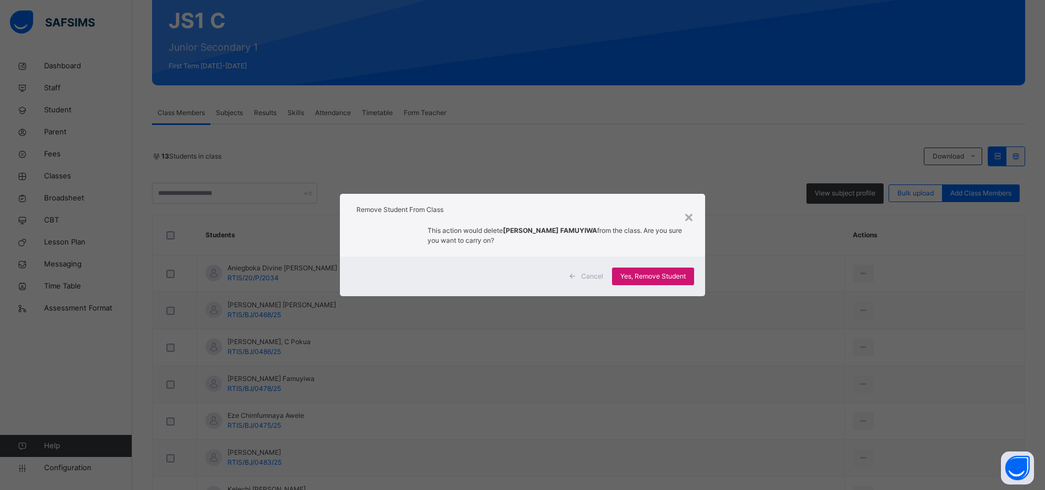
click at [670, 278] on span "Yes, Remove Student" at bounding box center [653, 277] width 66 height 10
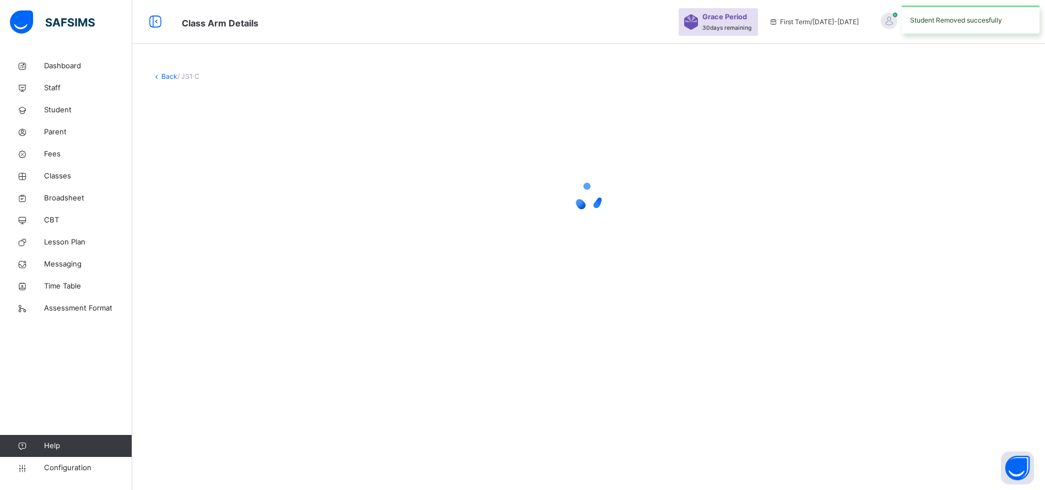
scroll to position [0, 0]
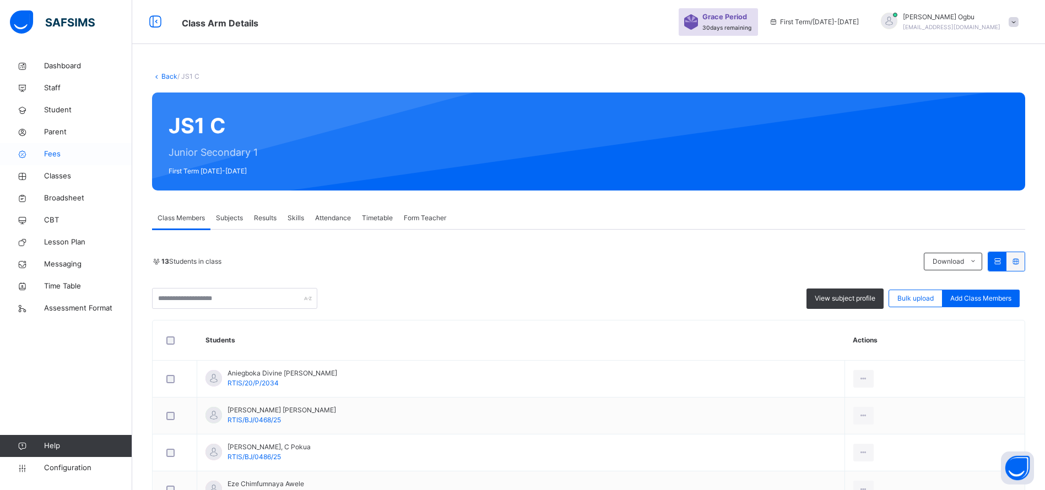
click at [51, 158] on span "Fees" at bounding box center [88, 154] width 88 height 11
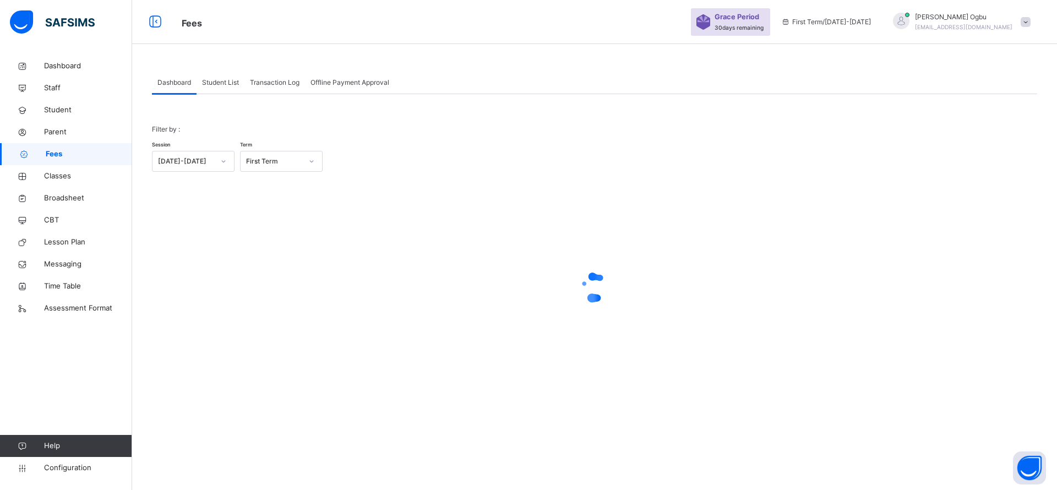
click at [51, 158] on span "Fees" at bounding box center [89, 154] width 86 height 11
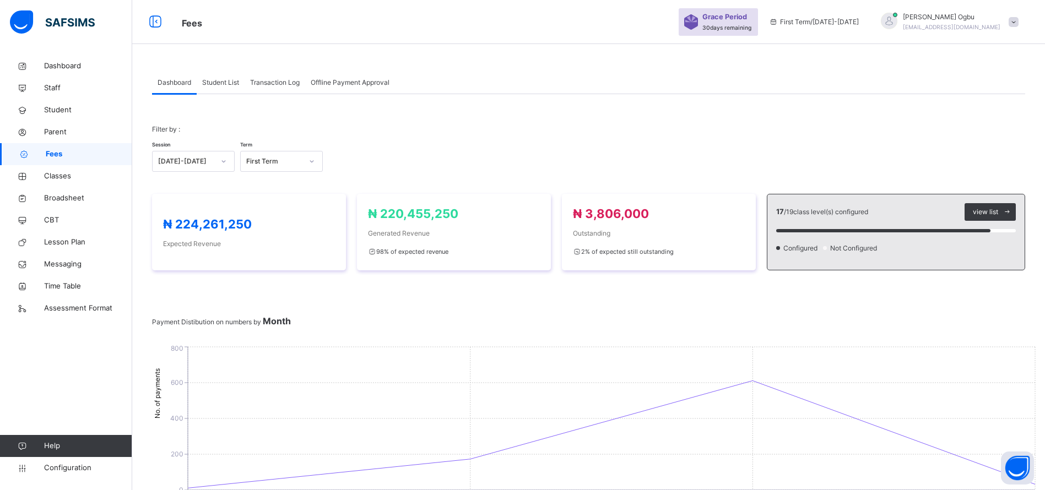
click at [264, 82] on span "Transaction Log" at bounding box center [275, 83] width 50 height 10
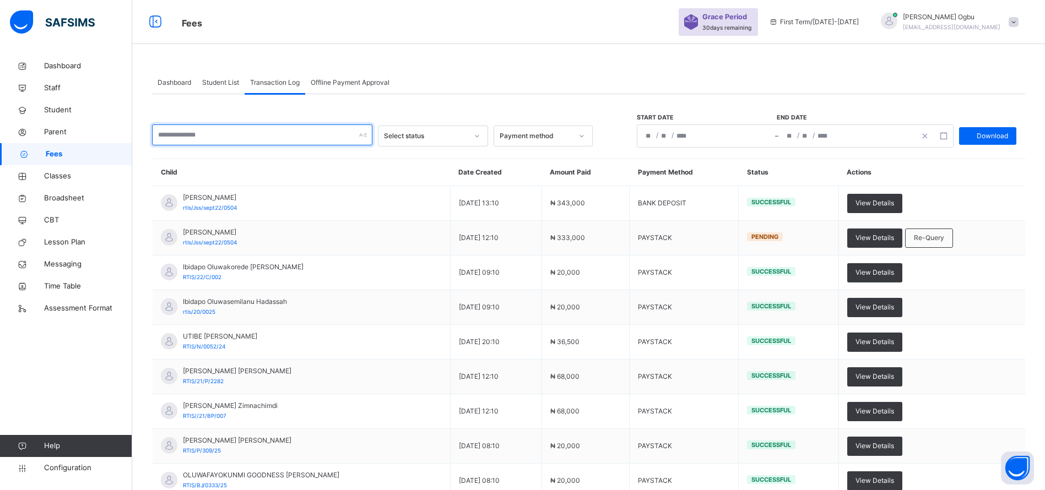
click at [259, 135] on input "text" at bounding box center [262, 134] width 220 height 21
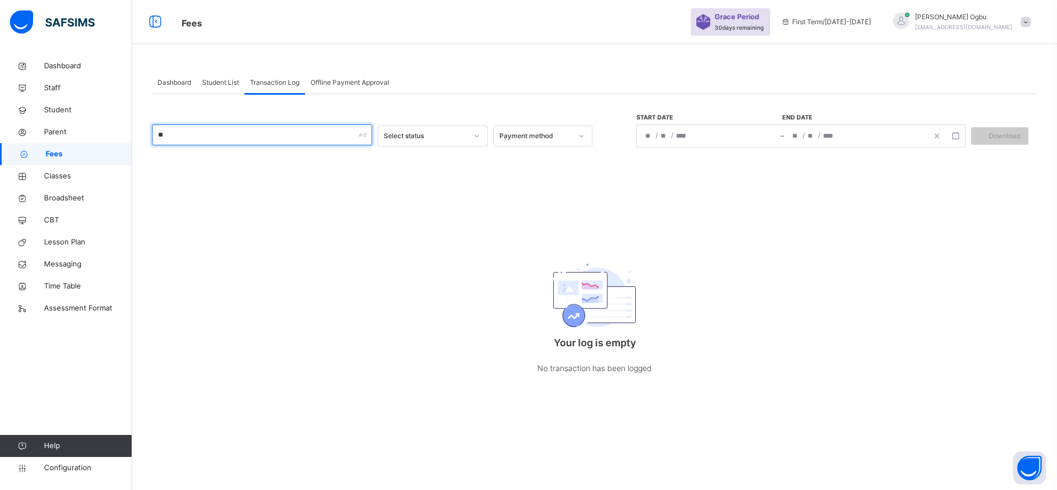
type input "*"
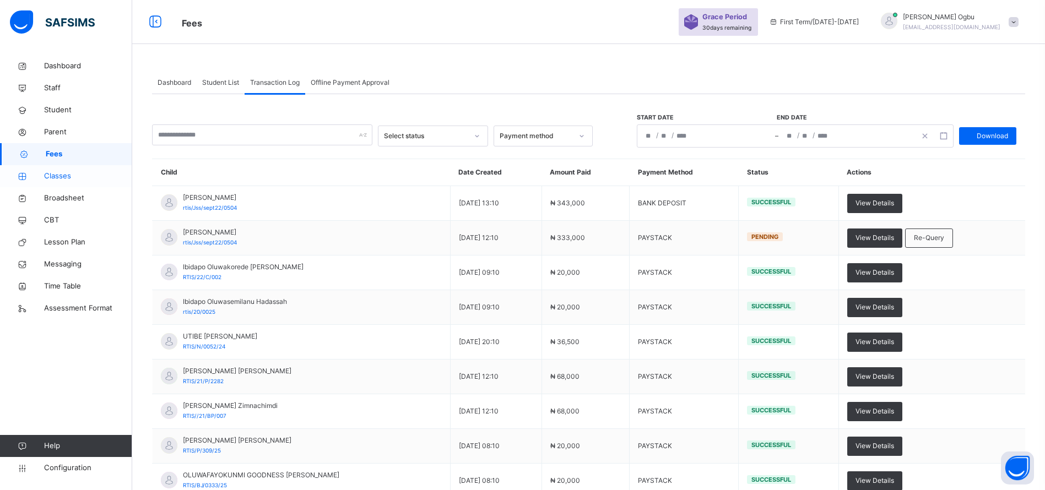
click at [64, 177] on span "Classes" at bounding box center [88, 176] width 88 height 11
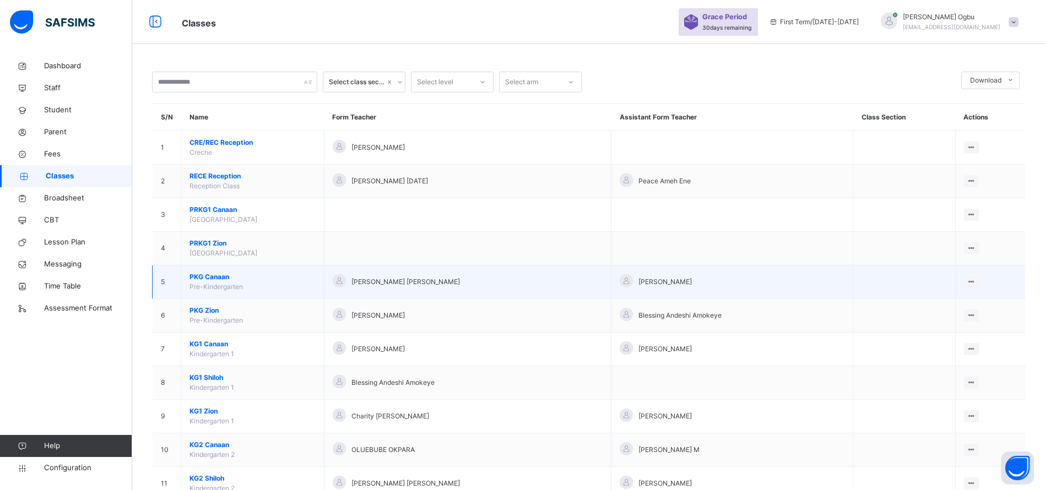
click at [204, 274] on span "PKG Canaan" at bounding box center [252, 277] width 126 height 10
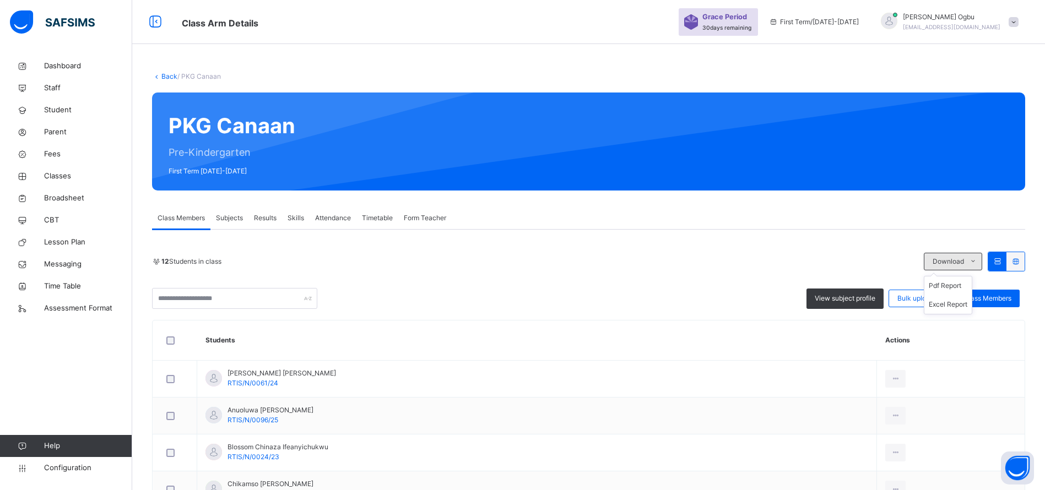
click at [956, 276] on ul "Pdf Report Excel Report" at bounding box center [948, 295] width 48 height 39
click at [953, 287] on li "Pdf Report" at bounding box center [947, 285] width 47 height 19
click at [72, 332] on div "Dashboard Staff Student Parent Fees Classes Broadsheet CBT Lesson Plan Messagin…" at bounding box center [66, 267] width 132 height 446
click at [87, 340] on div "Dashboard Staff Student Parent Fees Classes Broadsheet CBT Lesson Plan Messagin…" at bounding box center [66, 267] width 132 height 446
click at [82, 338] on div "Dashboard Staff Student Parent Fees Classes Broadsheet CBT Lesson Plan Messagin…" at bounding box center [66, 267] width 132 height 446
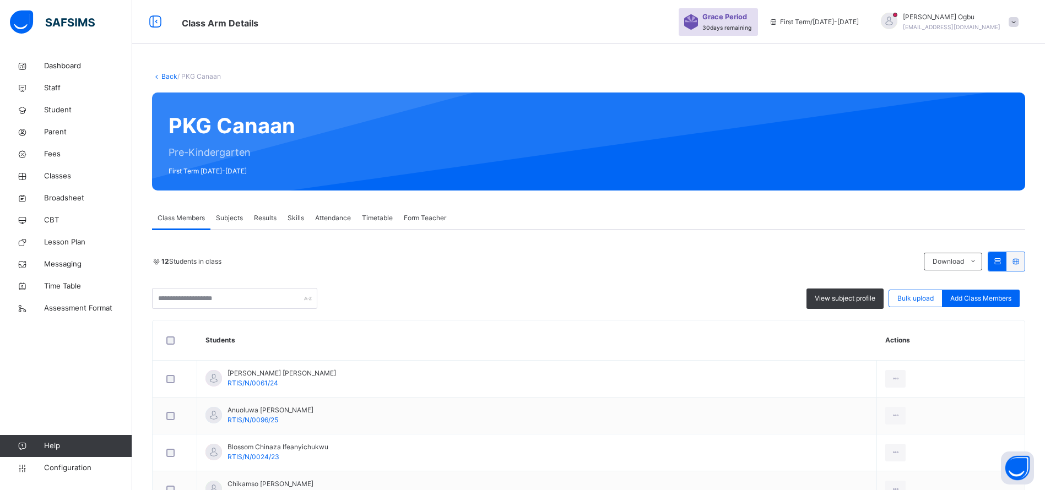
click at [86, 340] on div "Dashboard Staff Student Parent Fees Classes Broadsheet CBT Lesson Plan Messagin…" at bounding box center [66, 267] width 132 height 446
click at [84, 344] on div "Dashboard Staff Student Parent Fees Classes Broadsheet CBT Lesson Plan Messagin…" at bounding box center [66, 267] width 132 height 446
click at [94, 348] on div "Dashboard Staff Student Parent Fees Classes Broadsheet CBT Lesson Plan Messagin…" at bounding box center [66, 267] width 132 height 446
